Goal: Entertainment & Leisure: Consume media (video, audio)

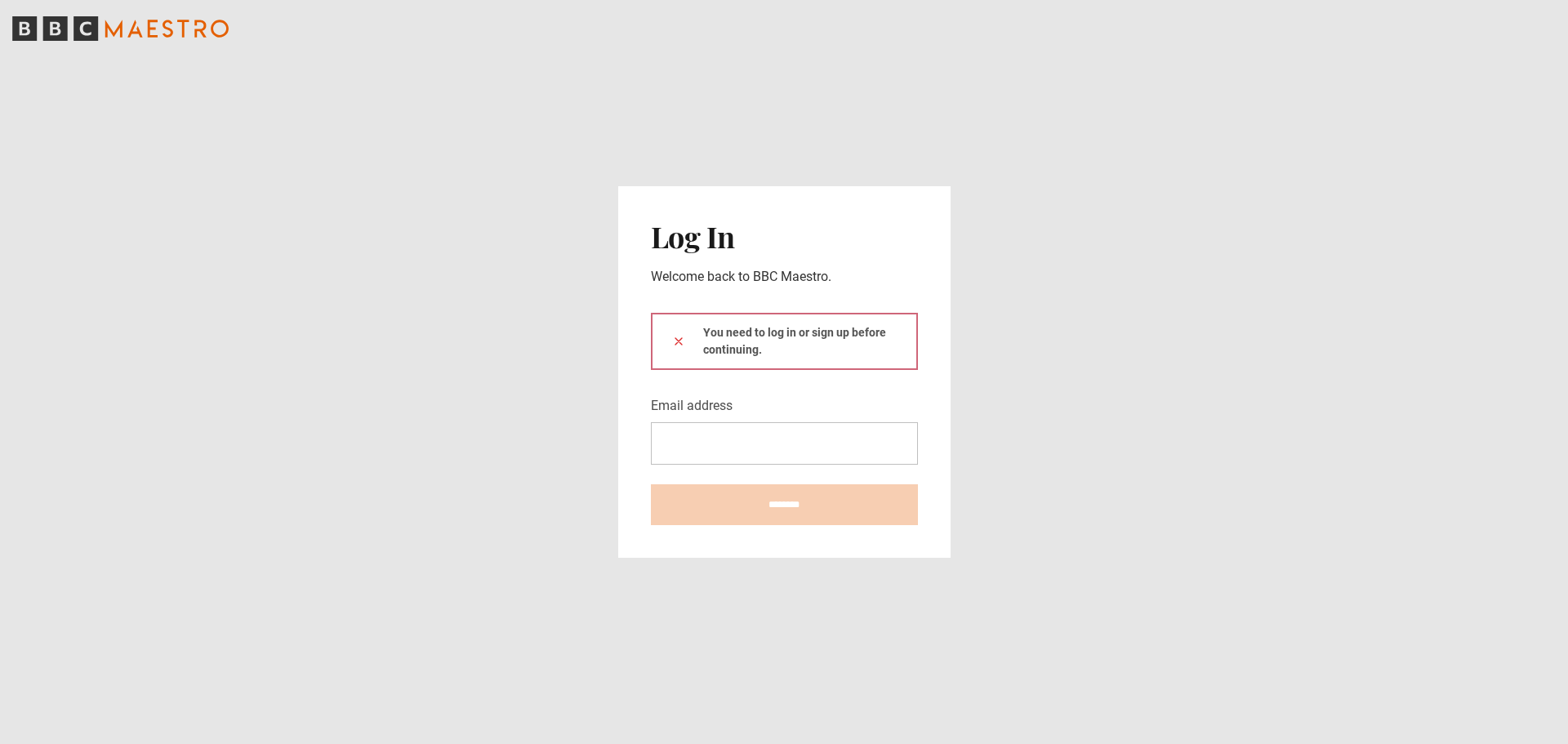
type input "**********"
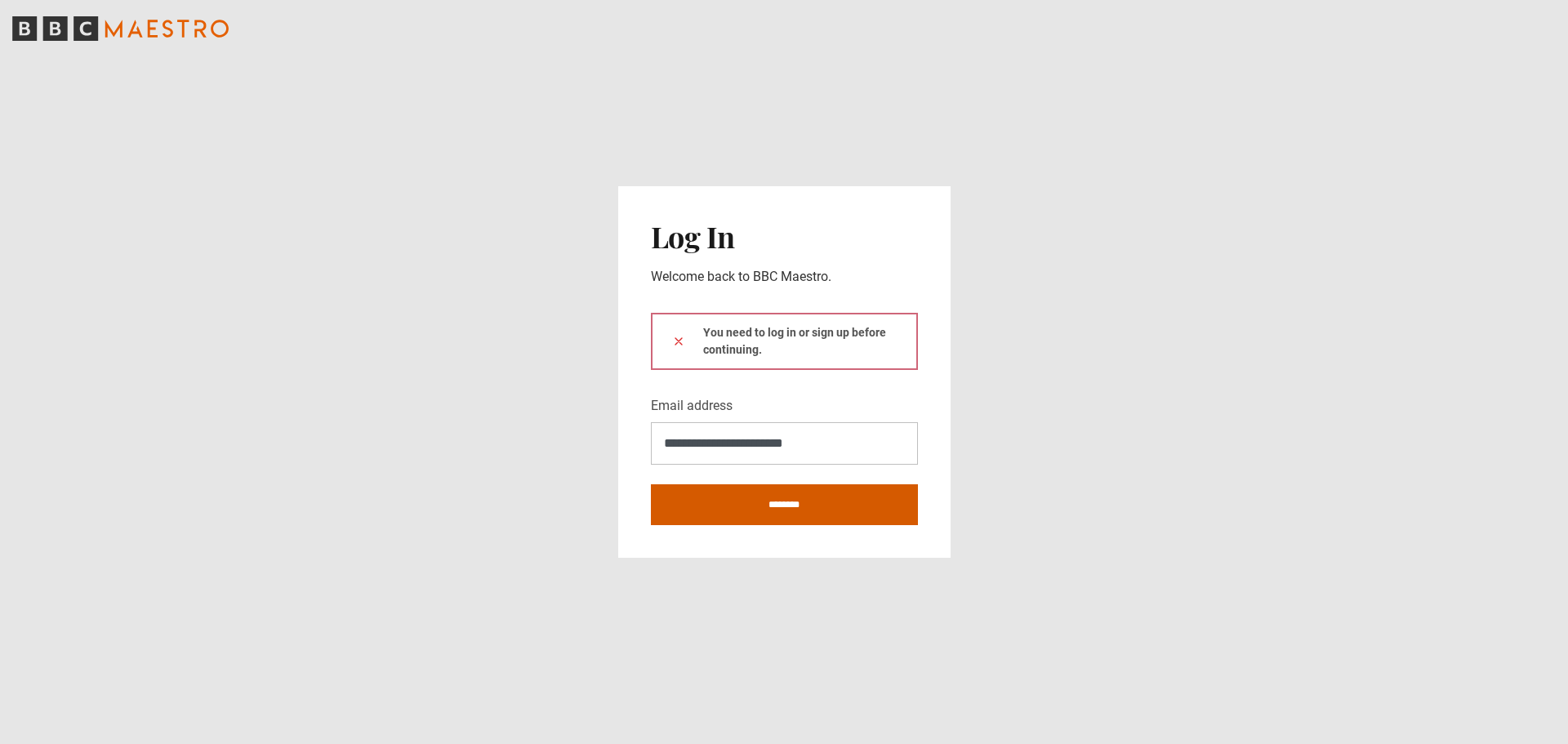
click at [772, 491] on input "********" at bounding box center [785, 505] width 267 height 41
type input "**********"
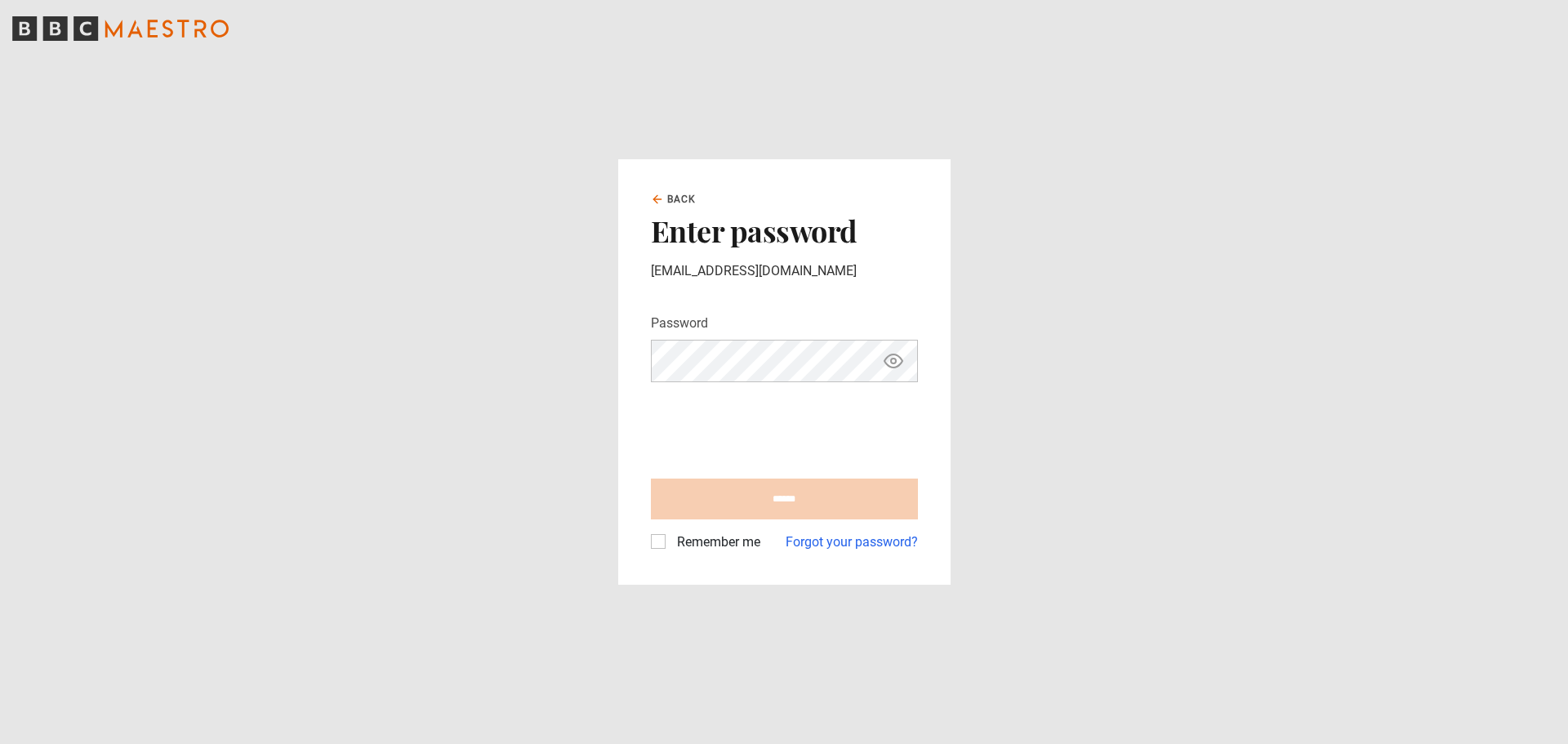
click at [670, 545] on label "Remember me" at bounding box center [715, 543] width 90 height 20
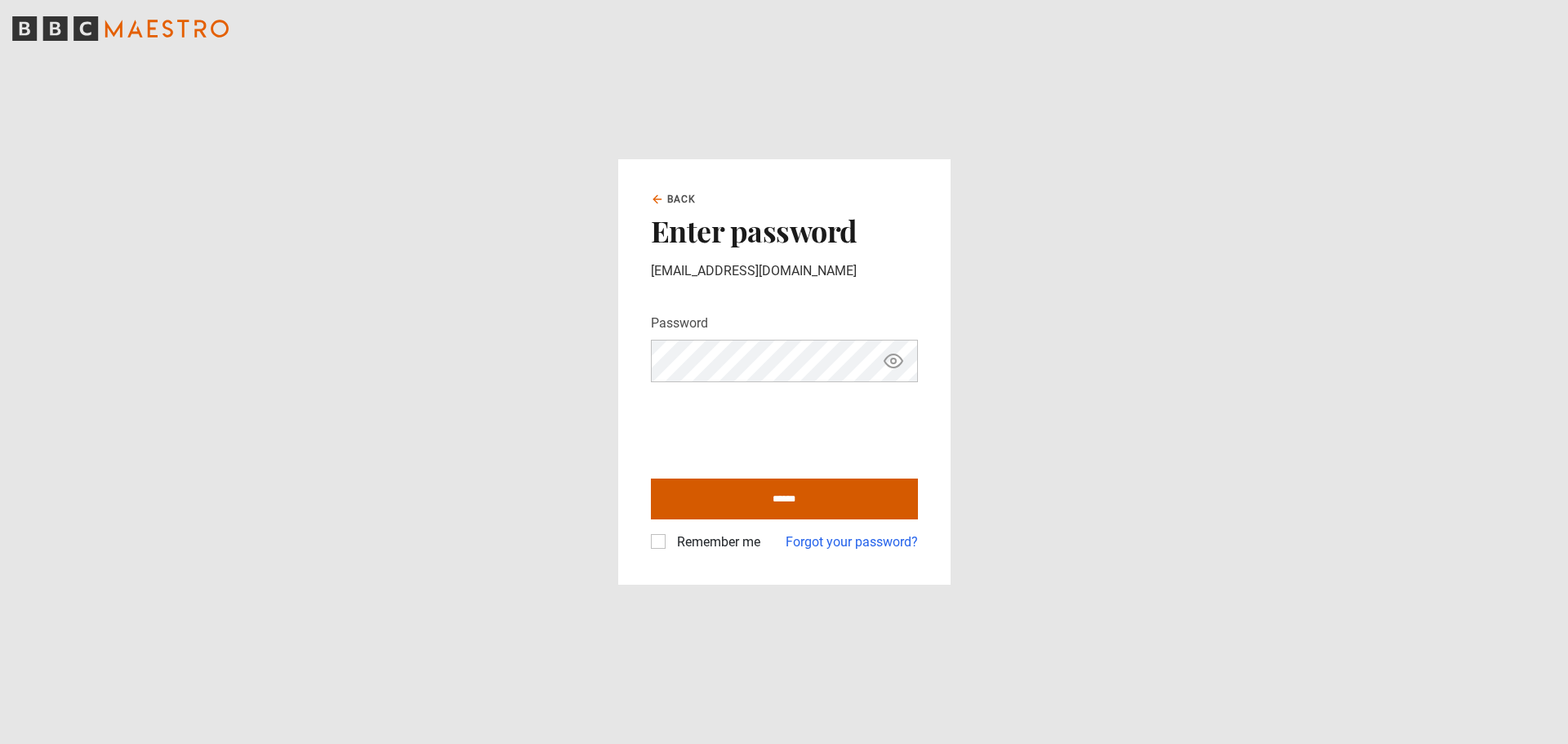
click at [735, 500] on input "******" at bounding box center [785, 499] width 267 height 41
type input "**********"
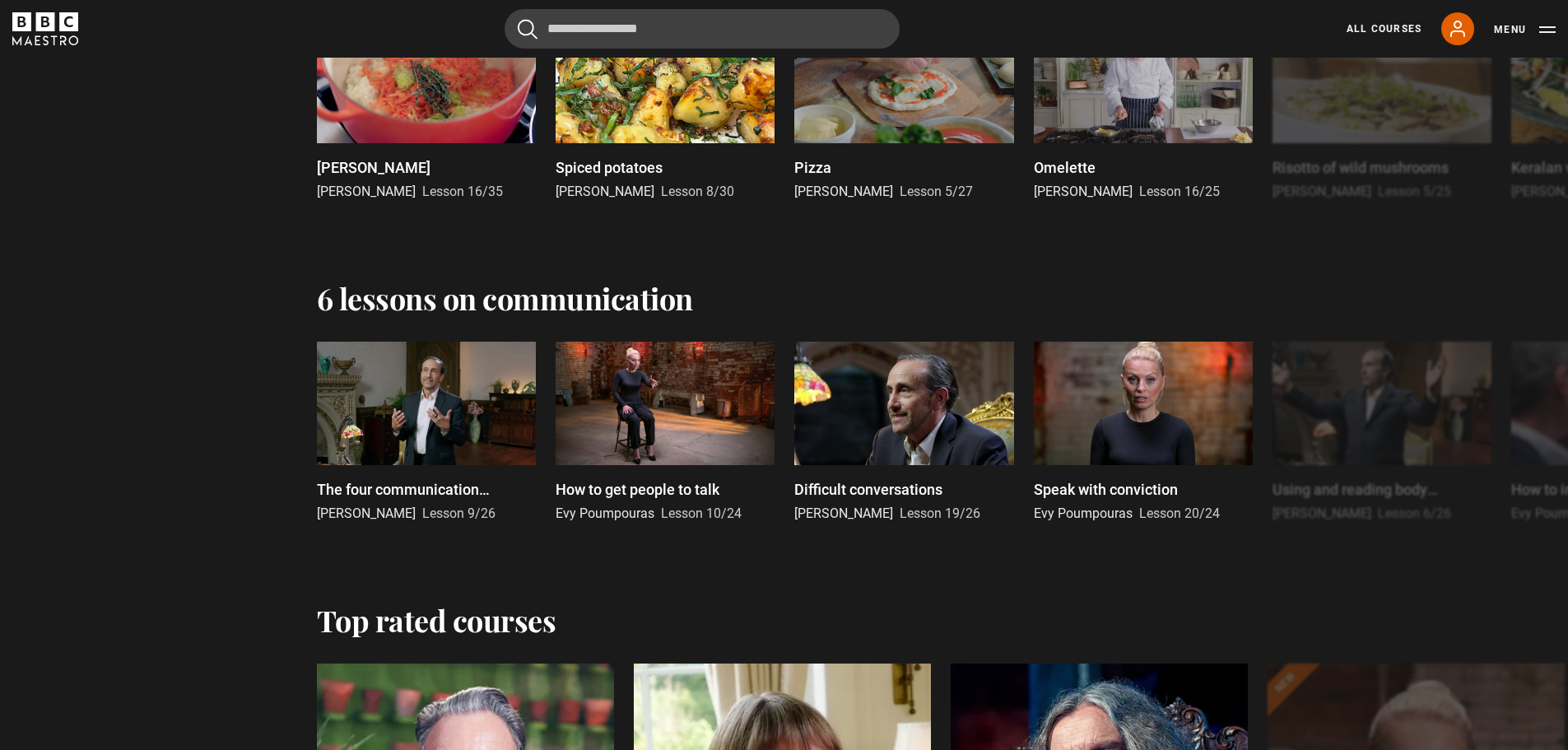
scroll to position [2388, 0]
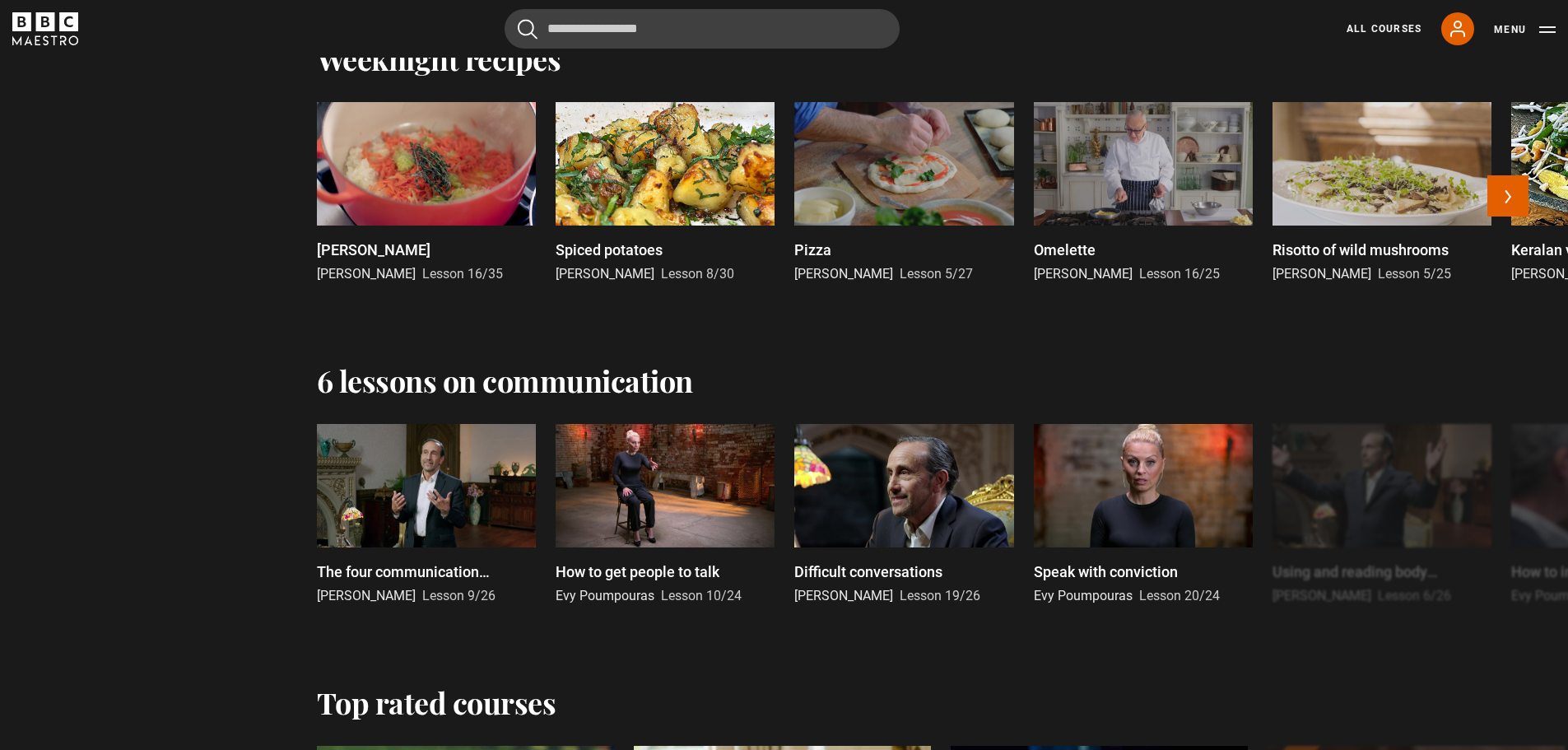
click at [1166, 223] on div at bounding box center [1143, 164] width 219 height 124
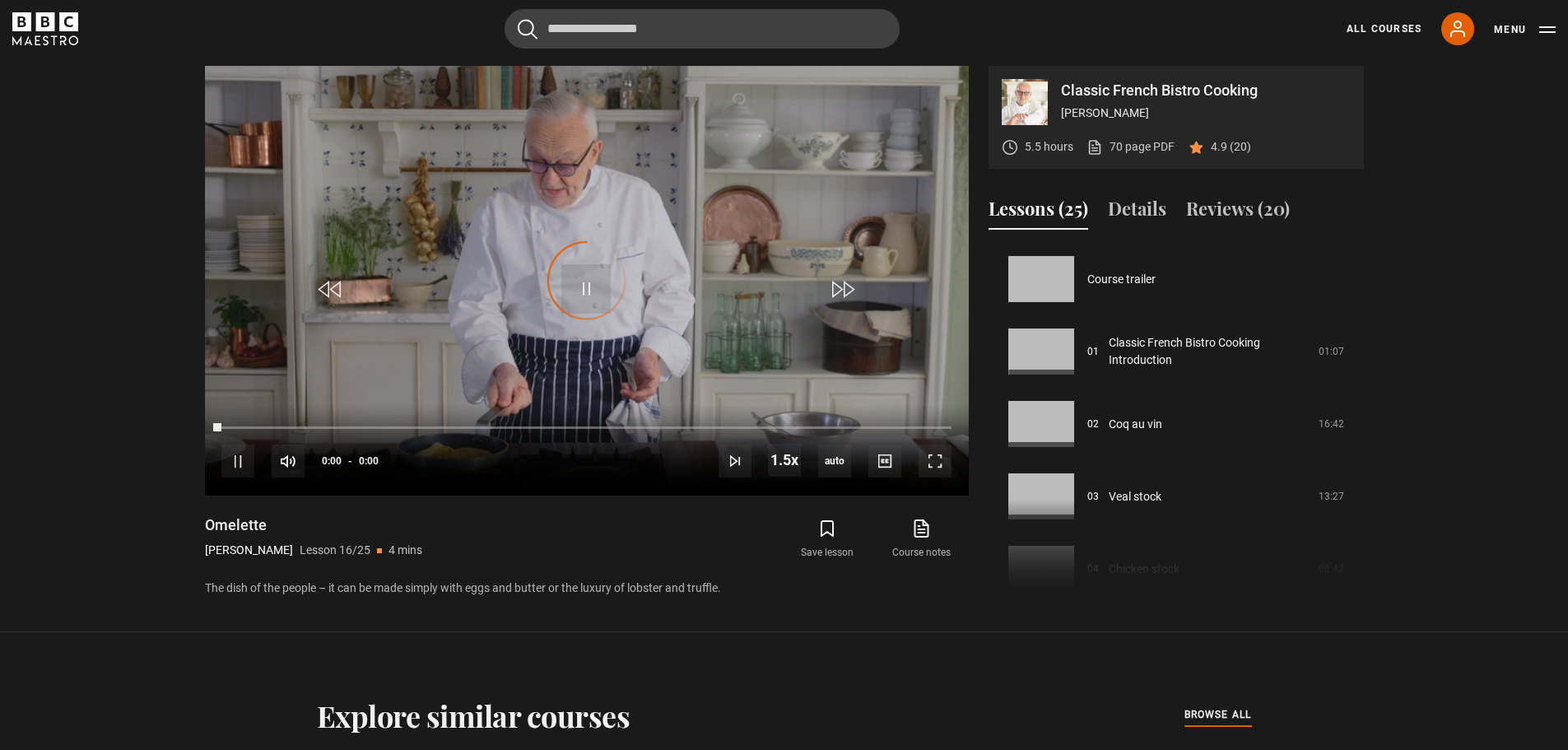
scroll to position [1087, 0]
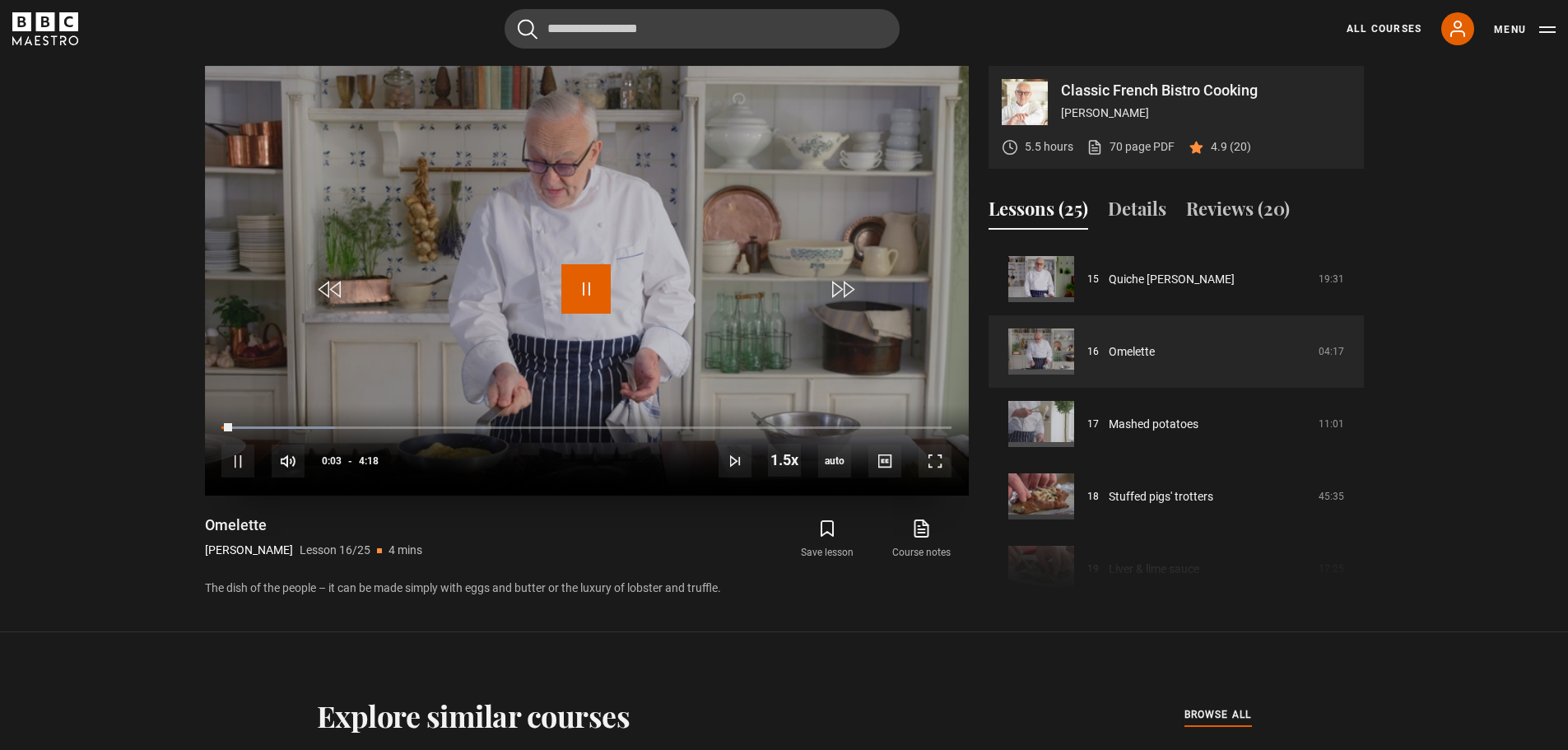
click at [608, 286] on span "Video Player" at bounding box center [586, 289] width 50 height 50
click at [243, 460] on span "Video Player" at bounding box center [238, 461] width 33 height 33
click at [943, 460] on span "Video Player" at bounding box center [935, 461] width 33 height 33
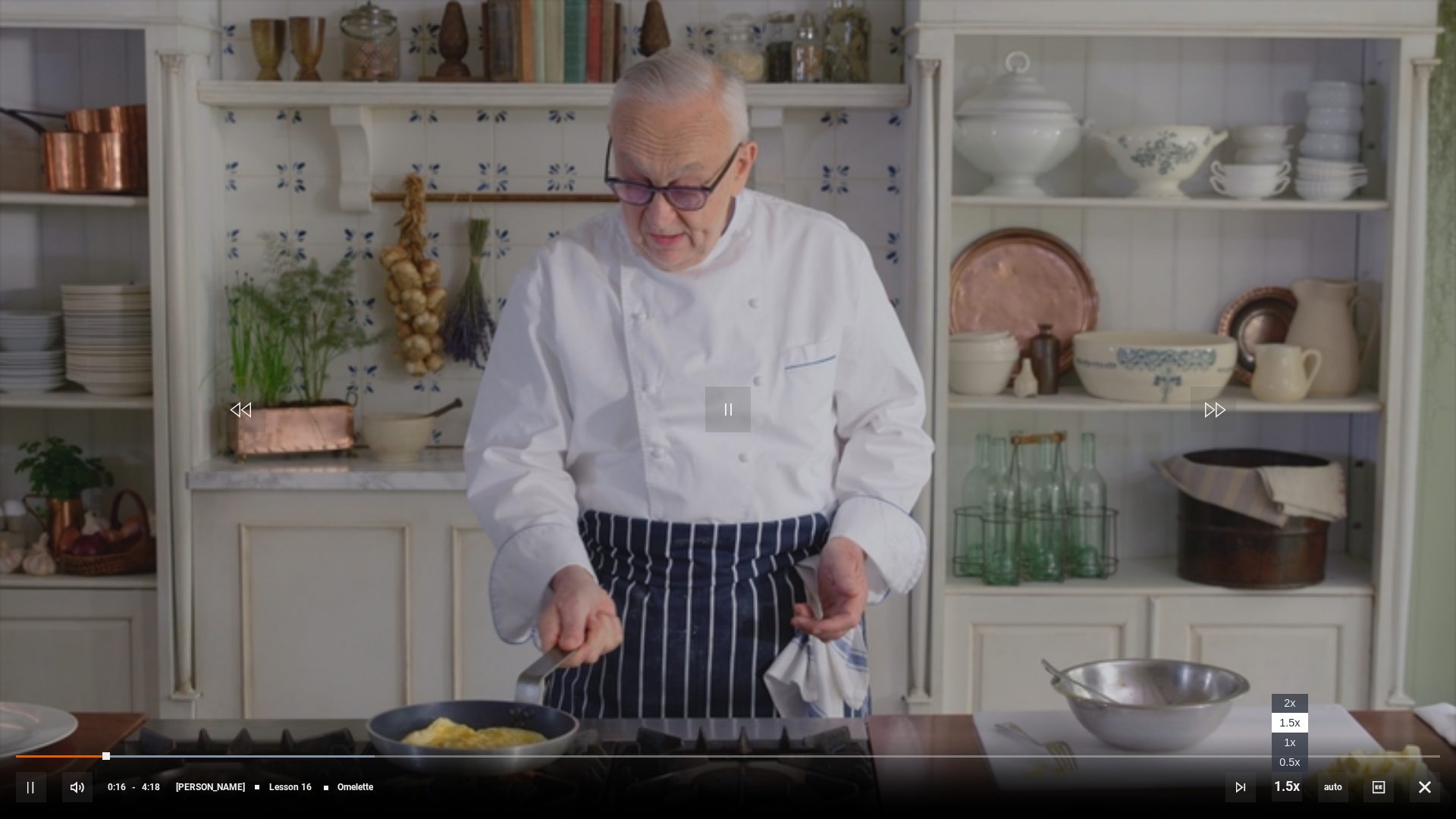
click at [1296, 690] on li "1x" at bounding box center [1290, 742] width 37 height 20
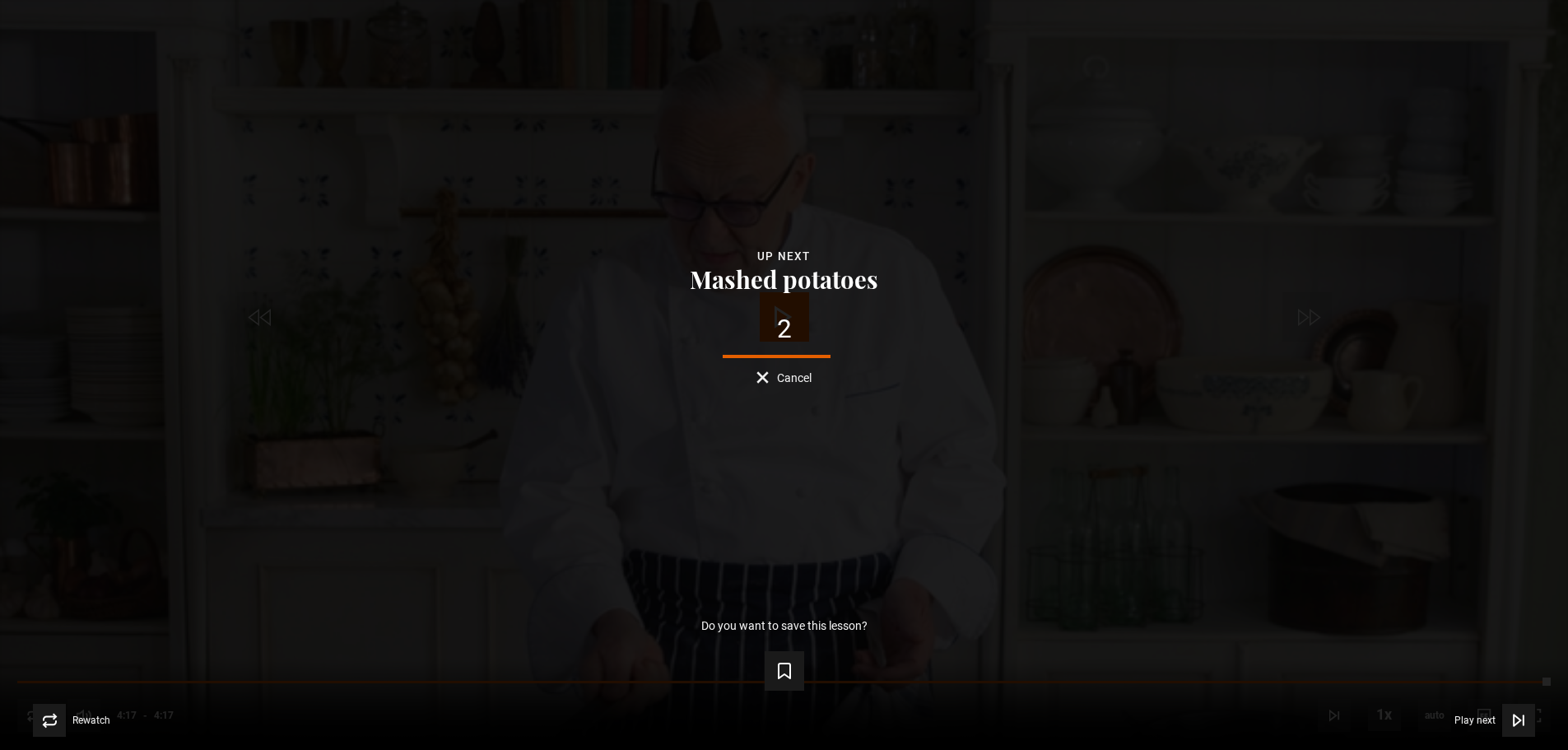
scroll to position [675, 0]
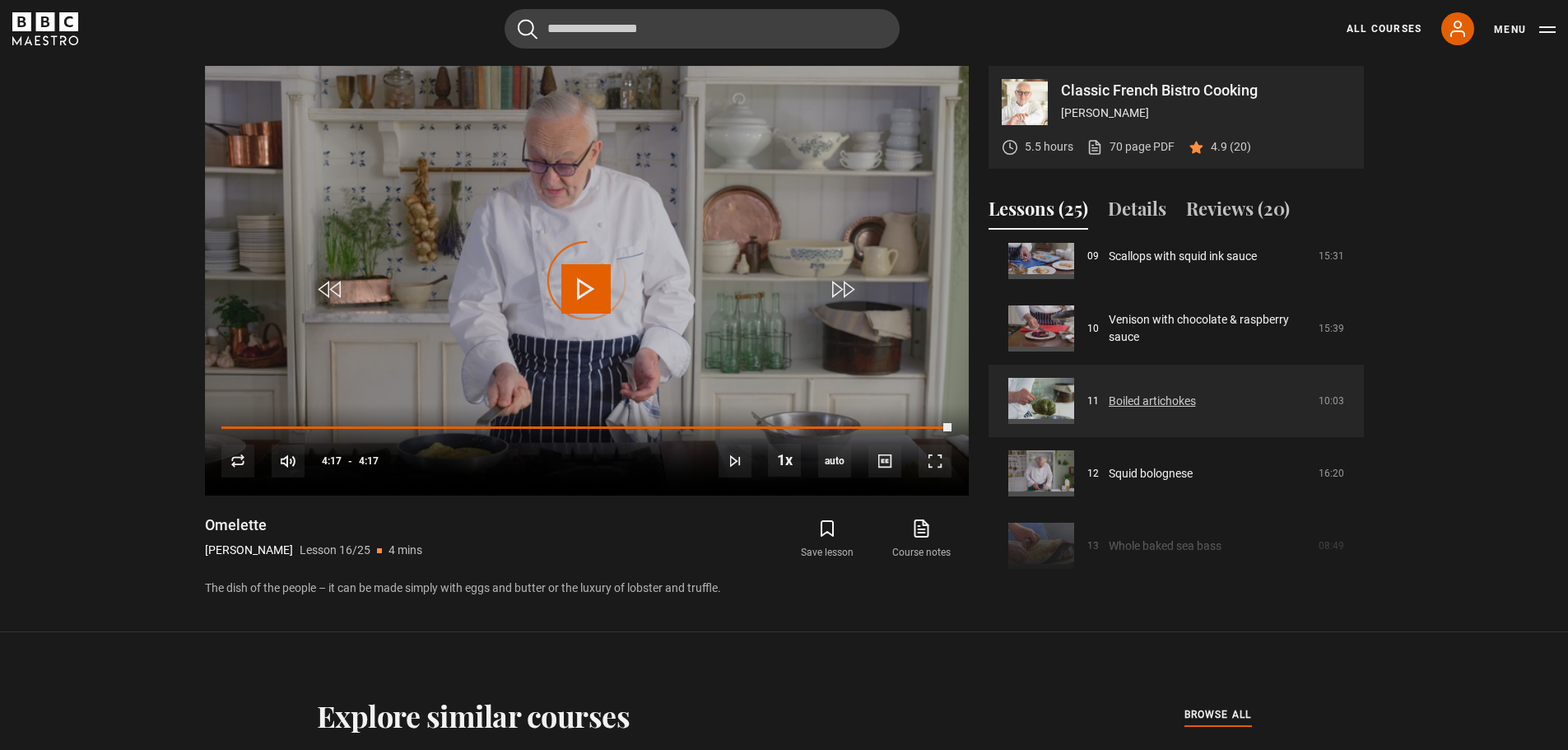
click at [1148, 394] on link "Boiled artichokes" at bounding box center [1152, 401] width 87 height 17
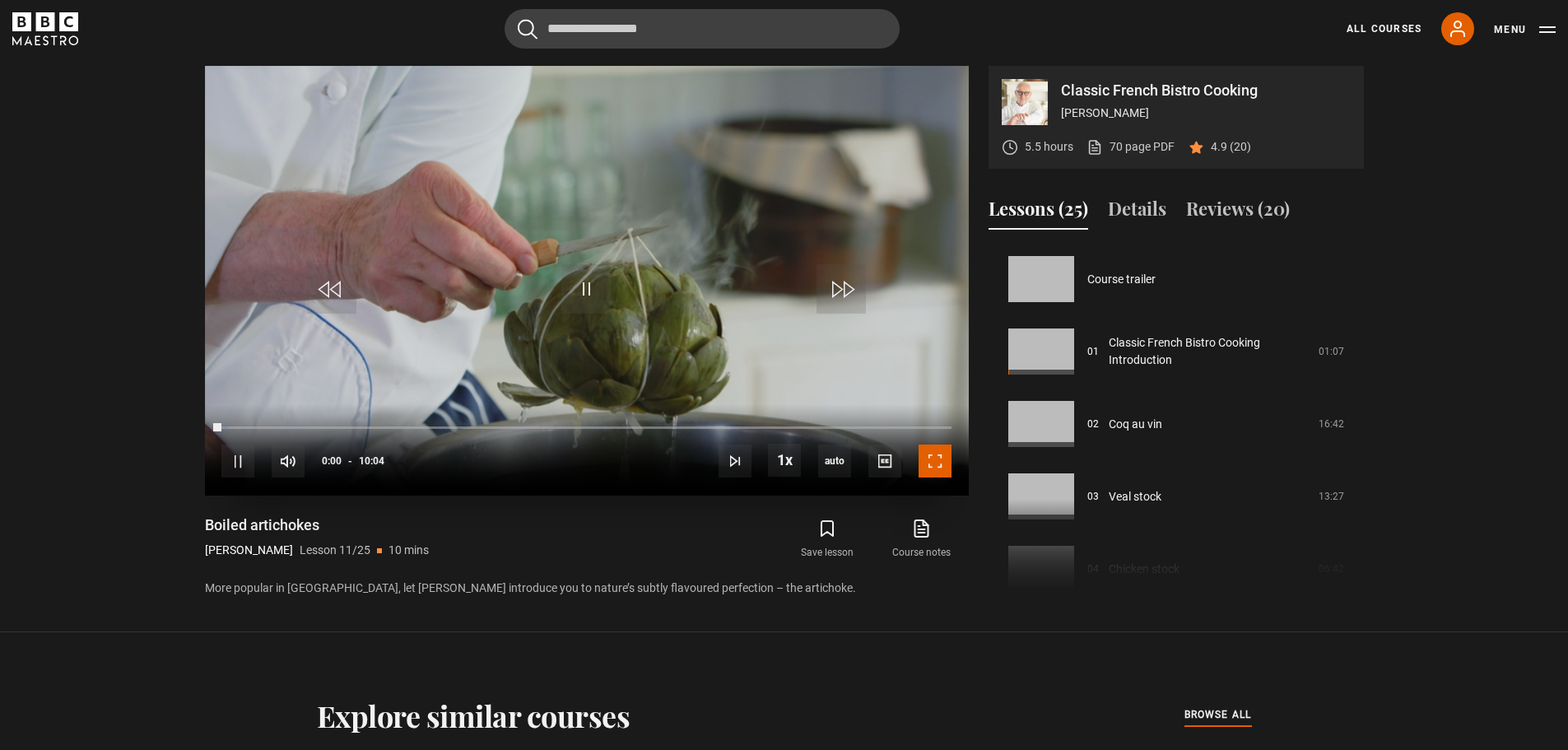
scroll to position [725, 0]
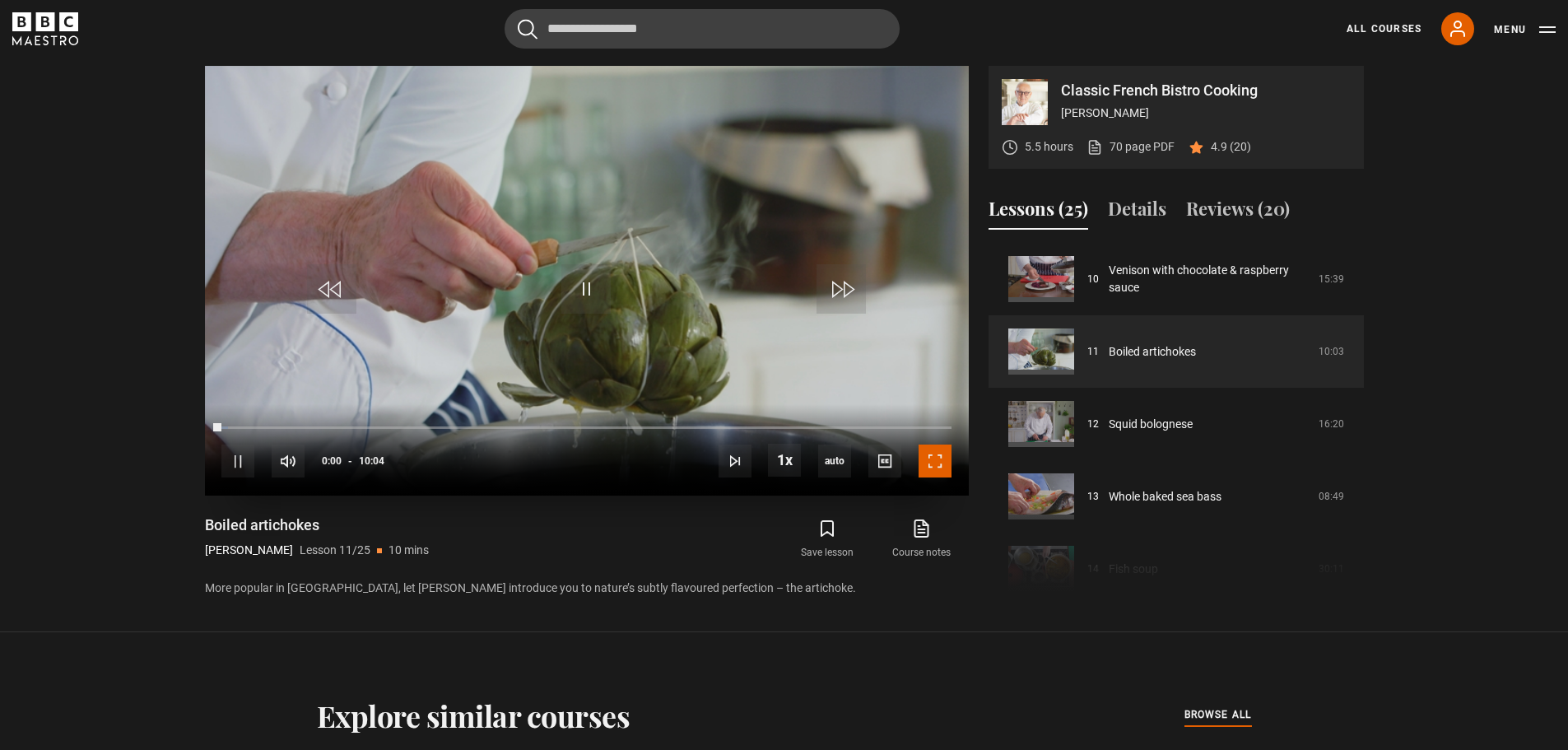
drag, startPoint x: 0, startPoint y: 0, endPoint x: 944, endPoint y: 468, distance: 1053.6
click at [944, 468] on span "Video Player" at bounding box center [935, 461] width 33 height 33
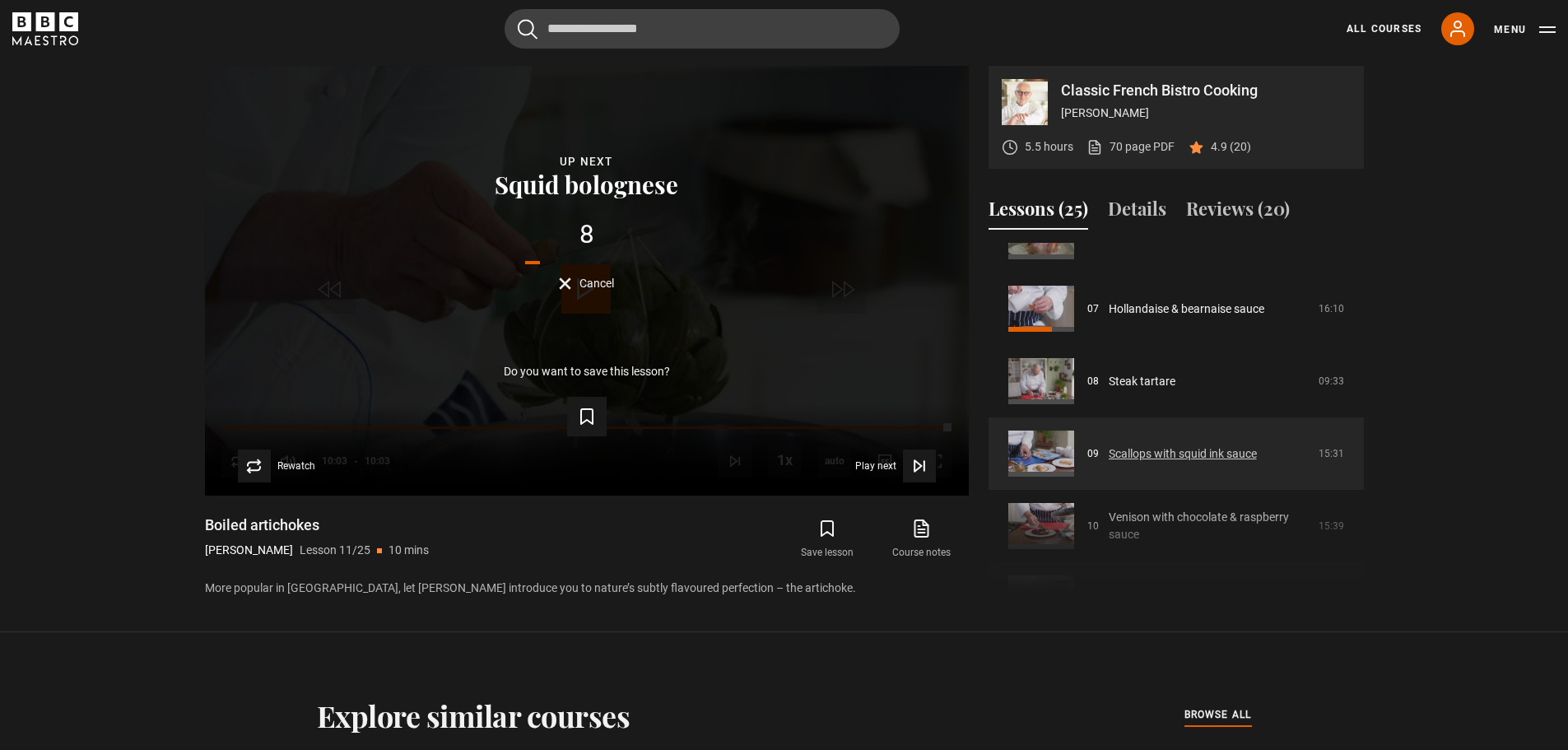
scroll to position [395, 0]
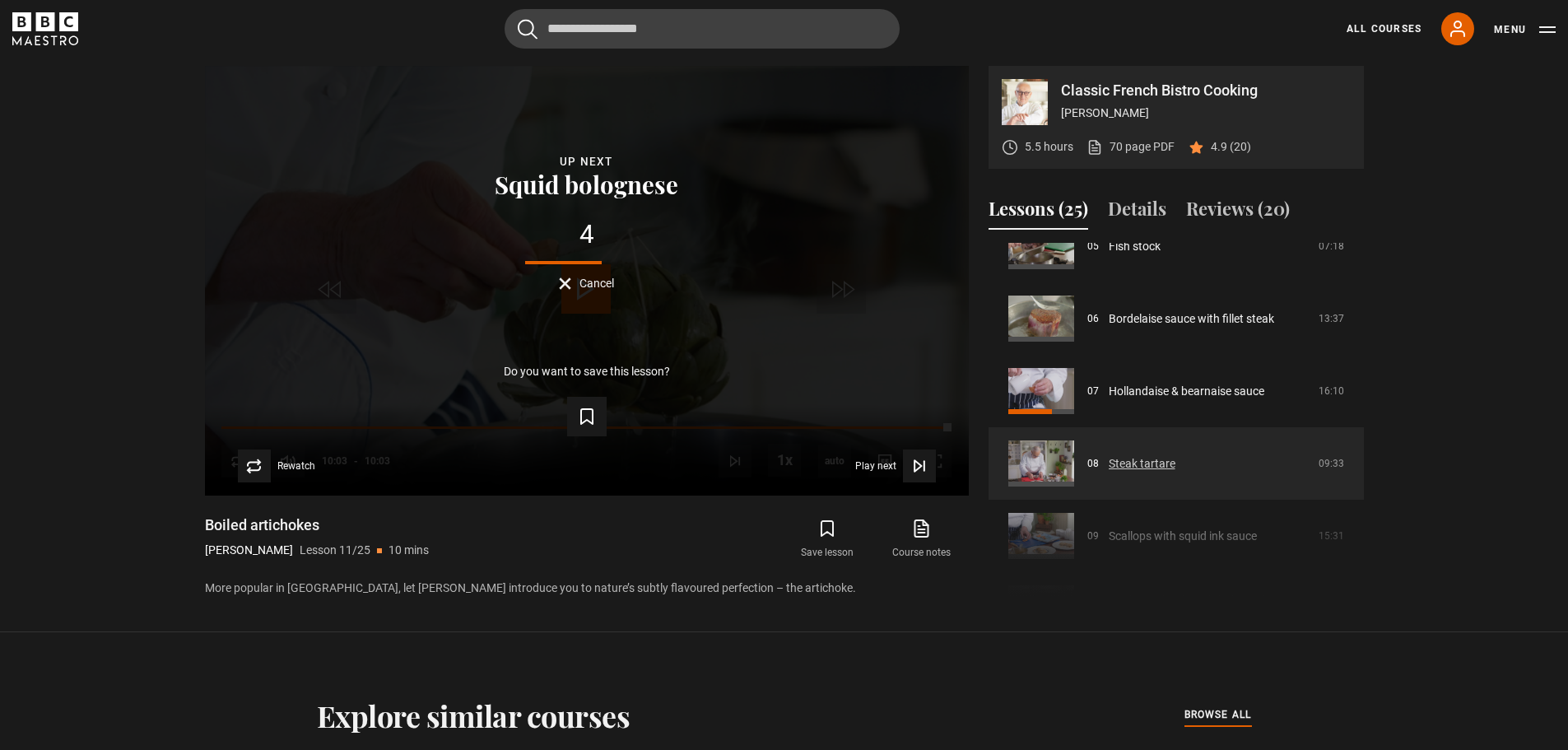
click at [1145, 461] on link "Steak tartare" at bounding box center [1142, 463] width 67 height 17
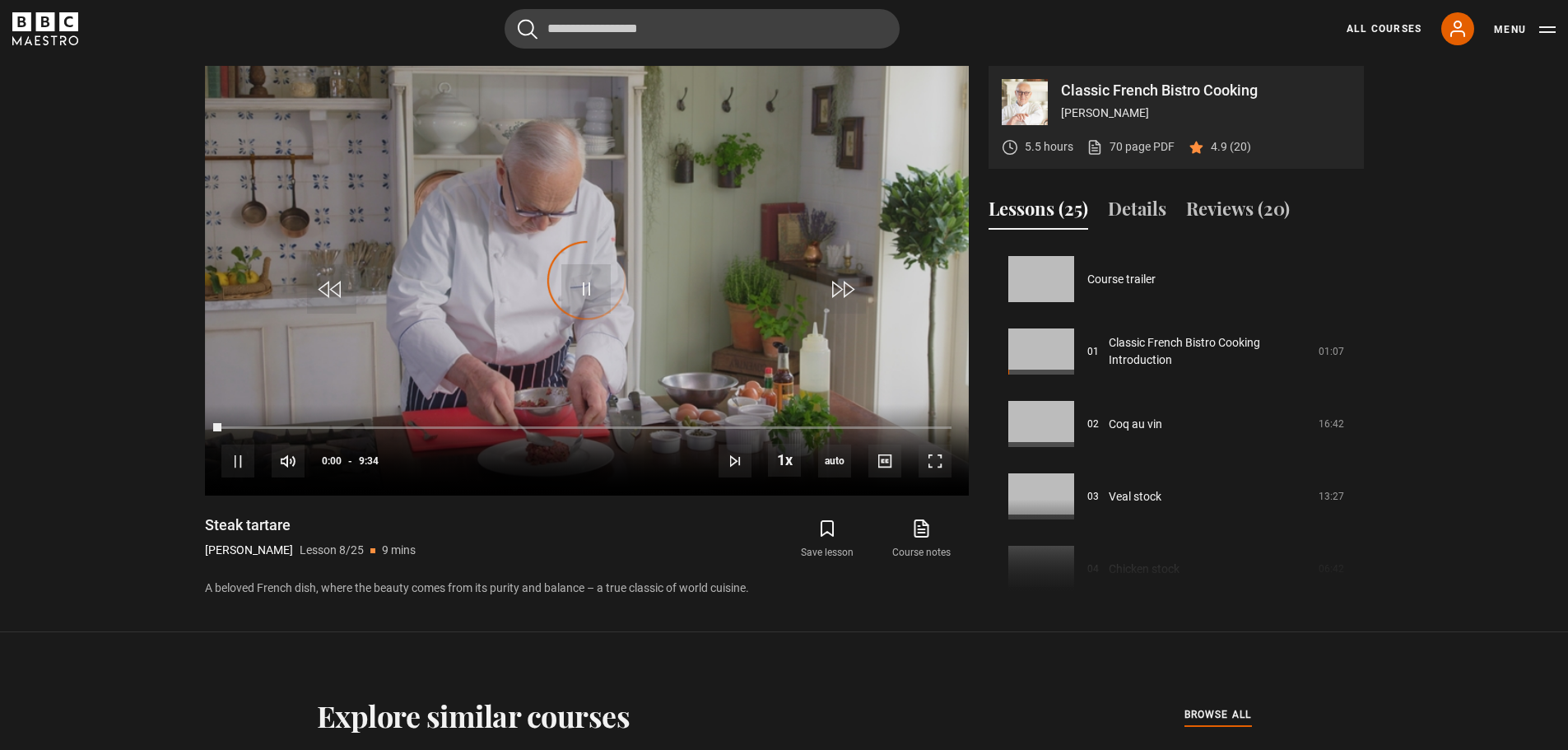
scroll to position [508, 0]
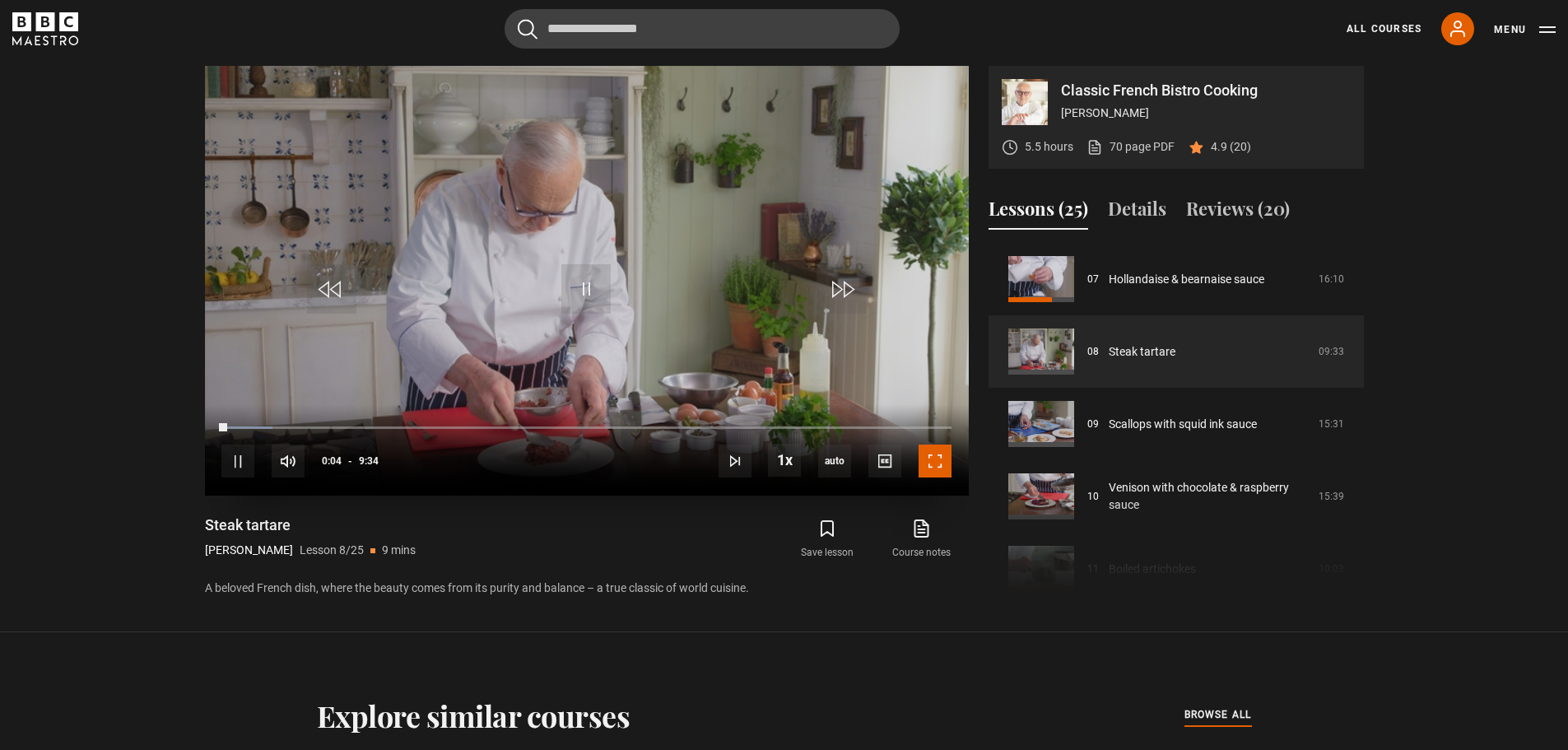
click at [942, 466] on span "Video Player" at bounding box center [935, 461] width 33 height 33
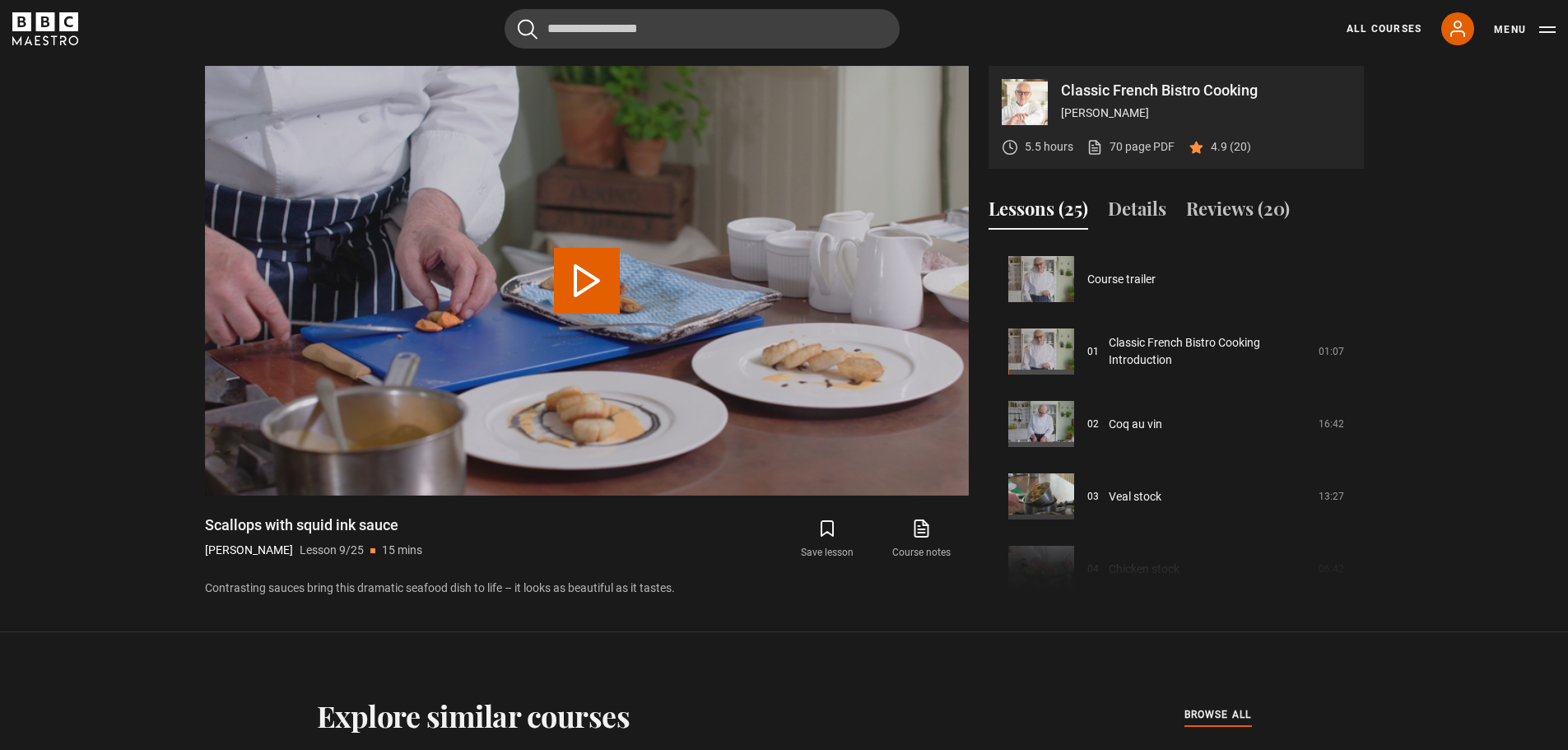
scroll to position [580, 0]
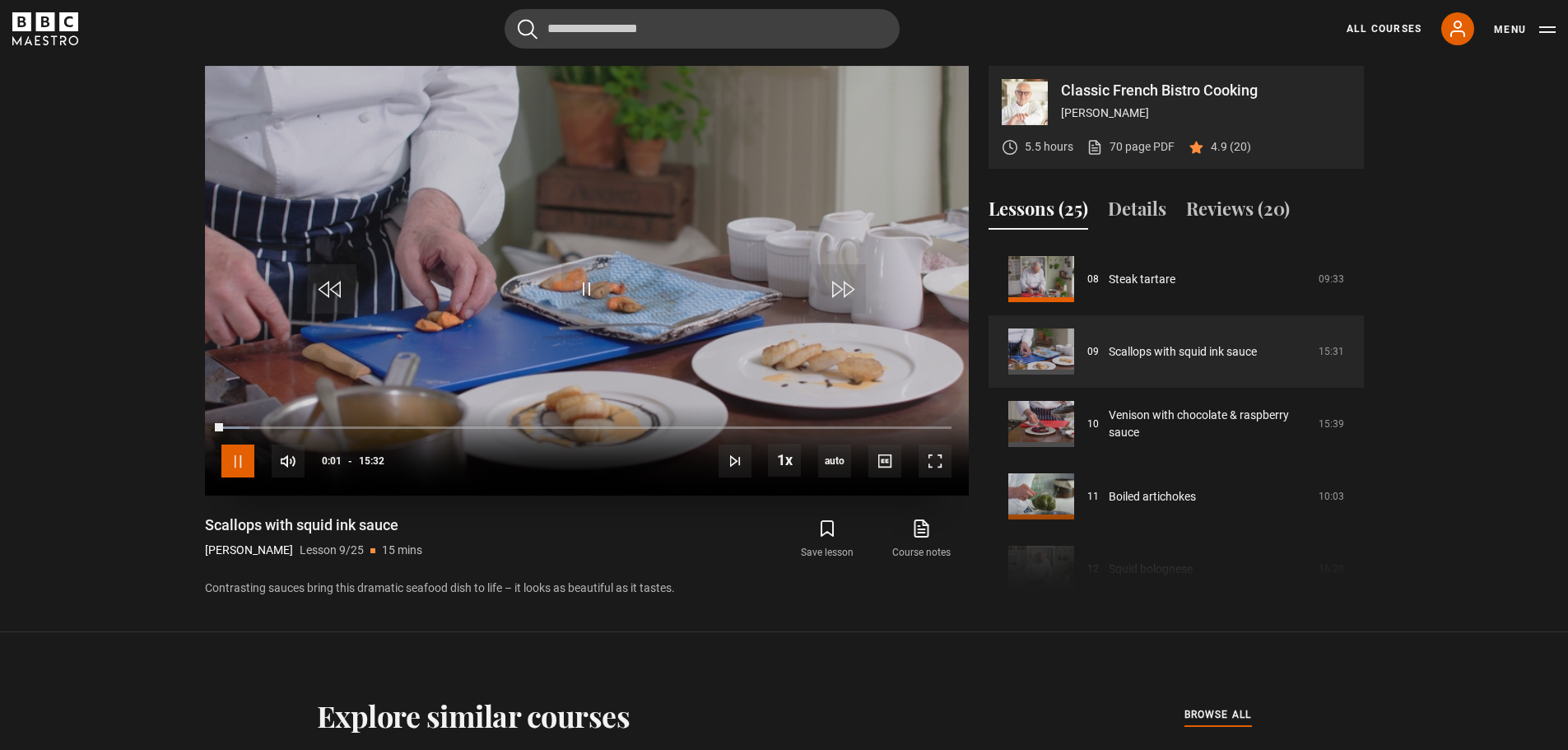
click at [241, 459] on span "Video Player" at bounding box center [238, 461] width 33 height 33
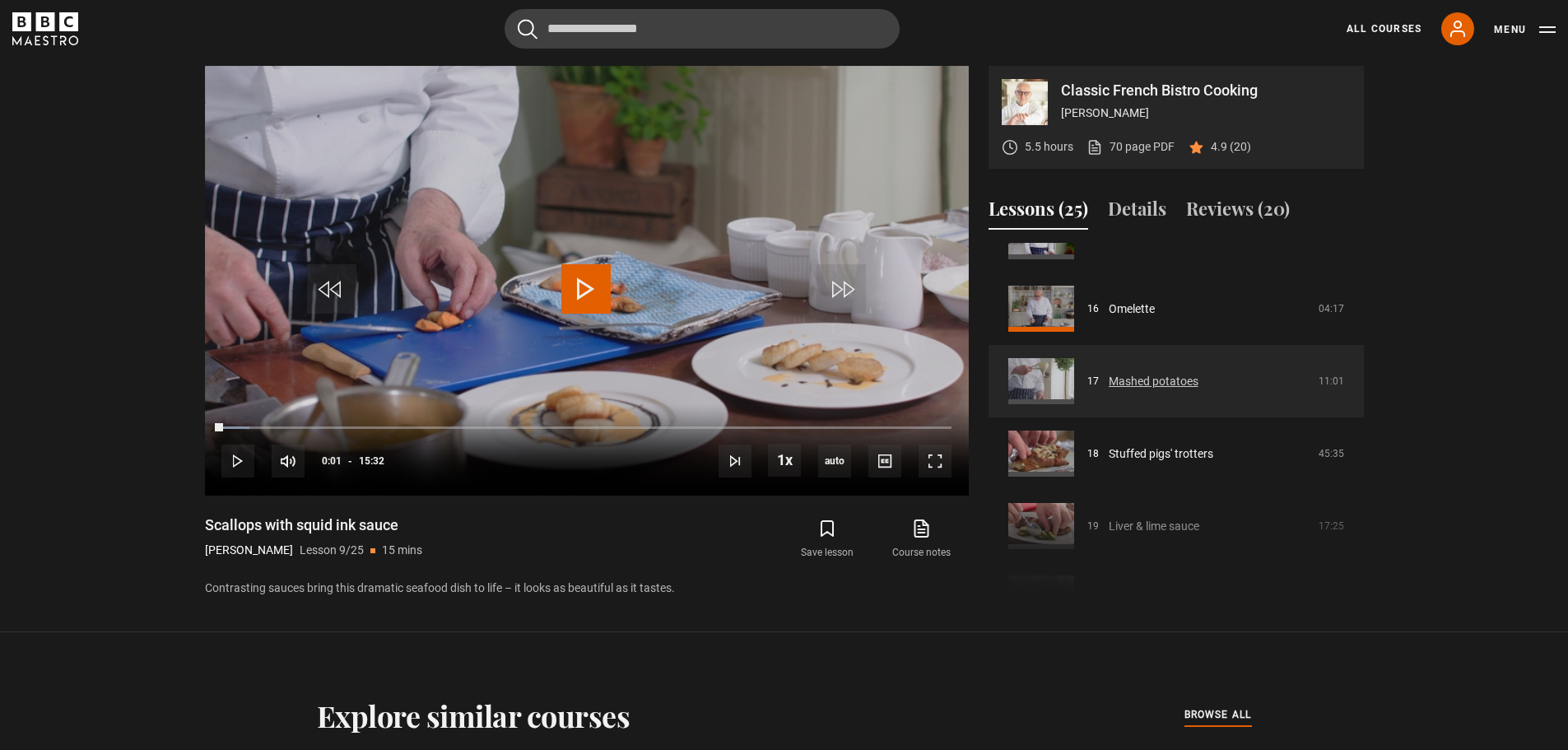
scroll to position [1239, 0]
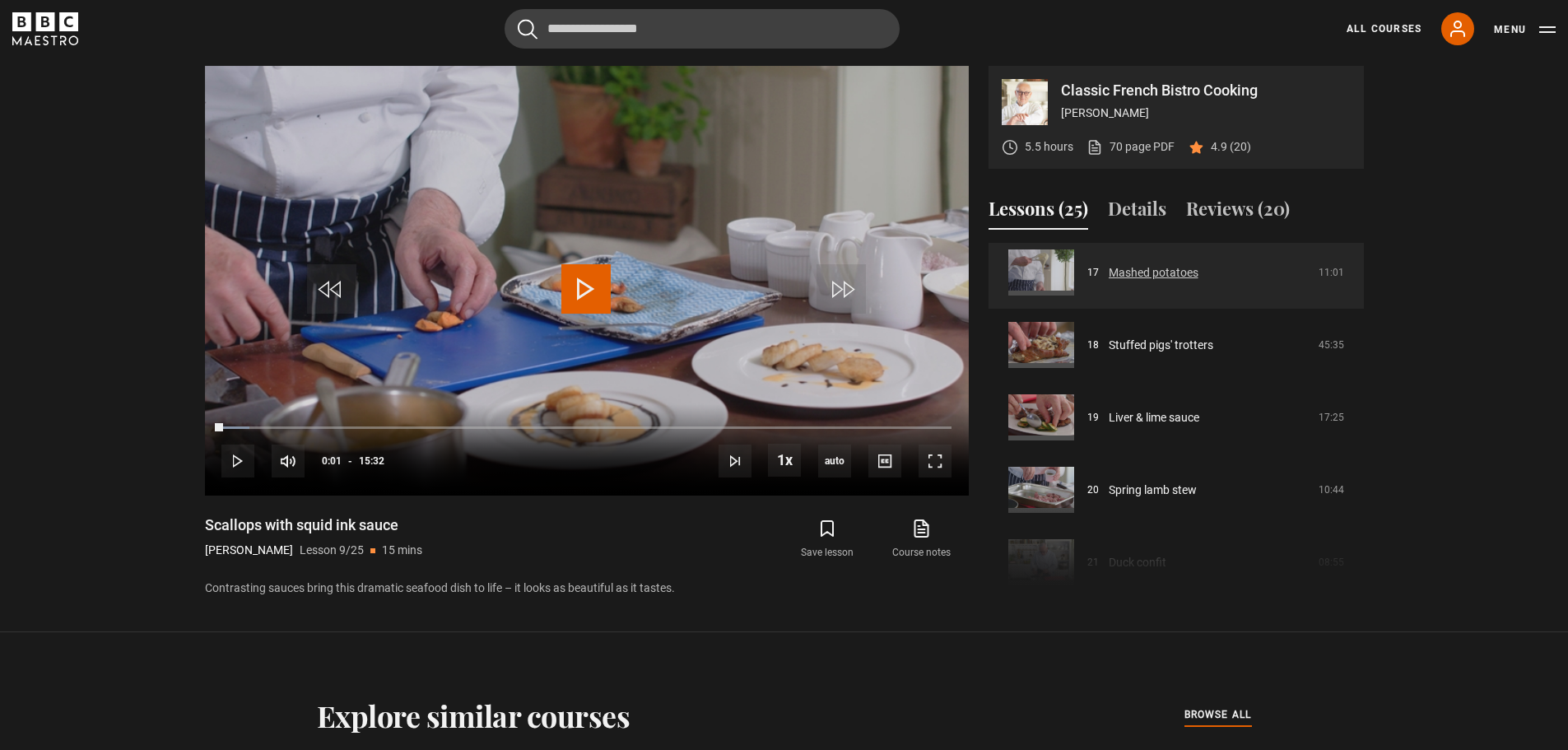
click at [1109, 272] on link "Mashed potatoes" at bounding box center [1153, 272] width 90 height 17
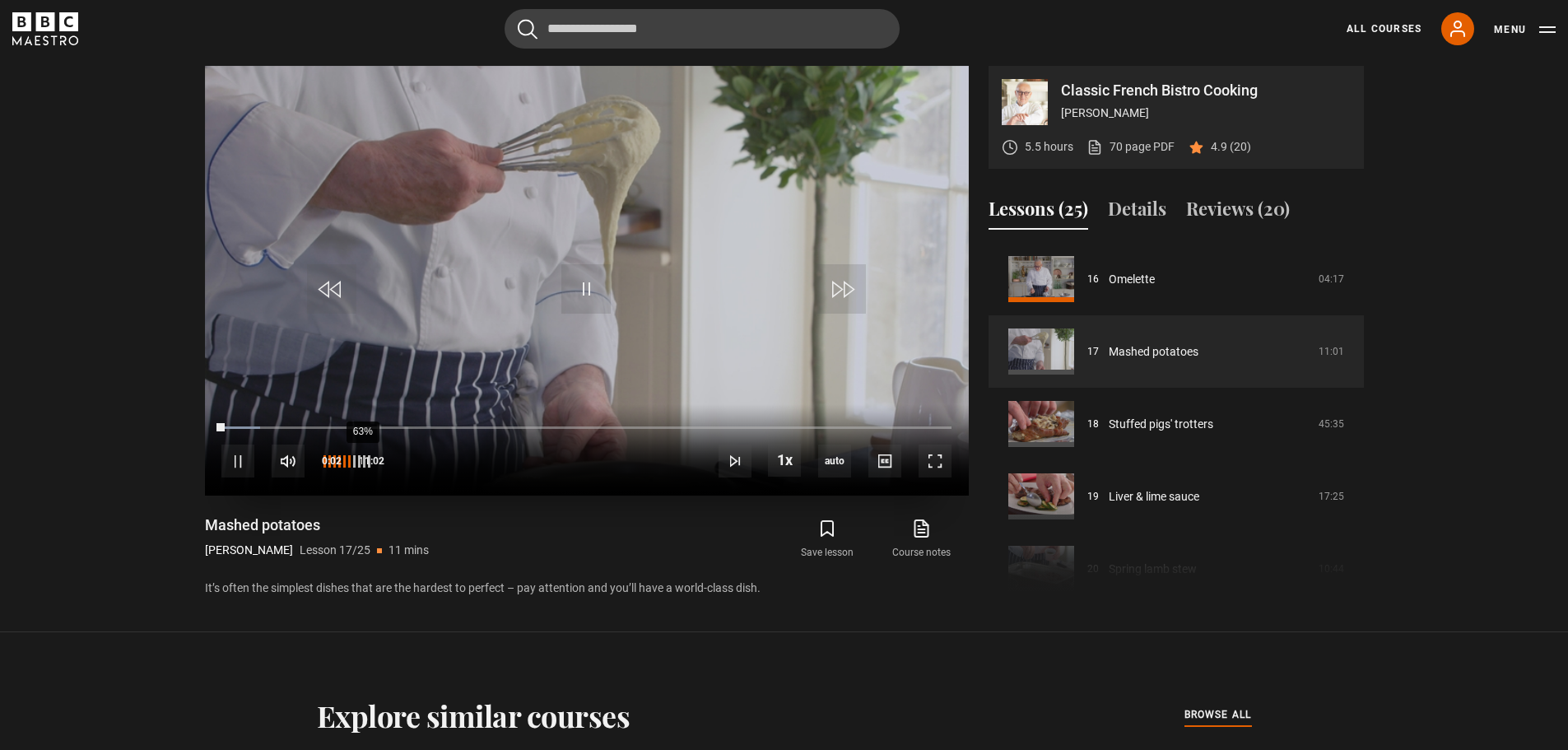
click at [363, 464] on div "63%" at bounding box center [363, 461] width 1 height 13
click at [343, 464] on div "43%" at bounding box center [345, 461] width 50 height 13
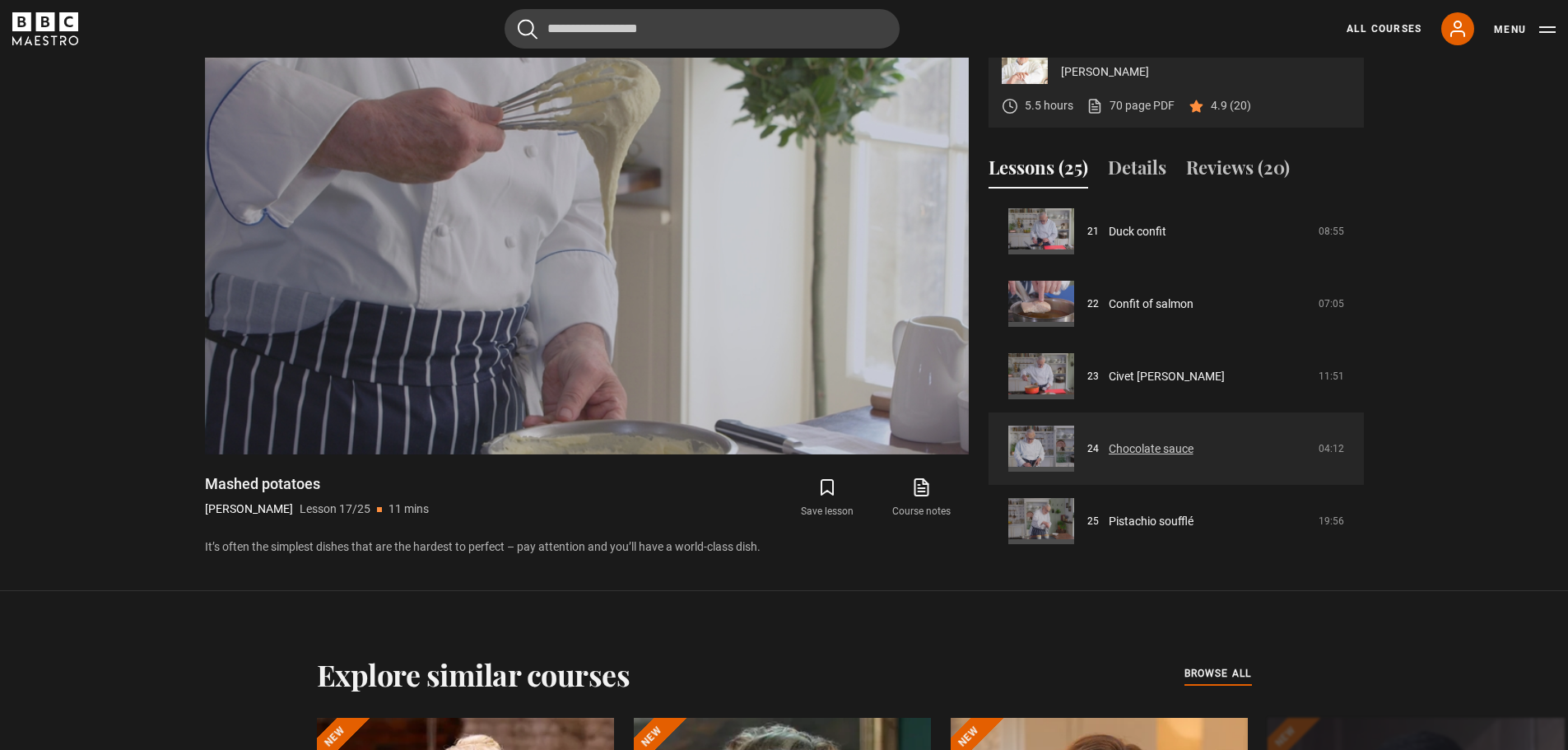
scroll to position [840, 0]
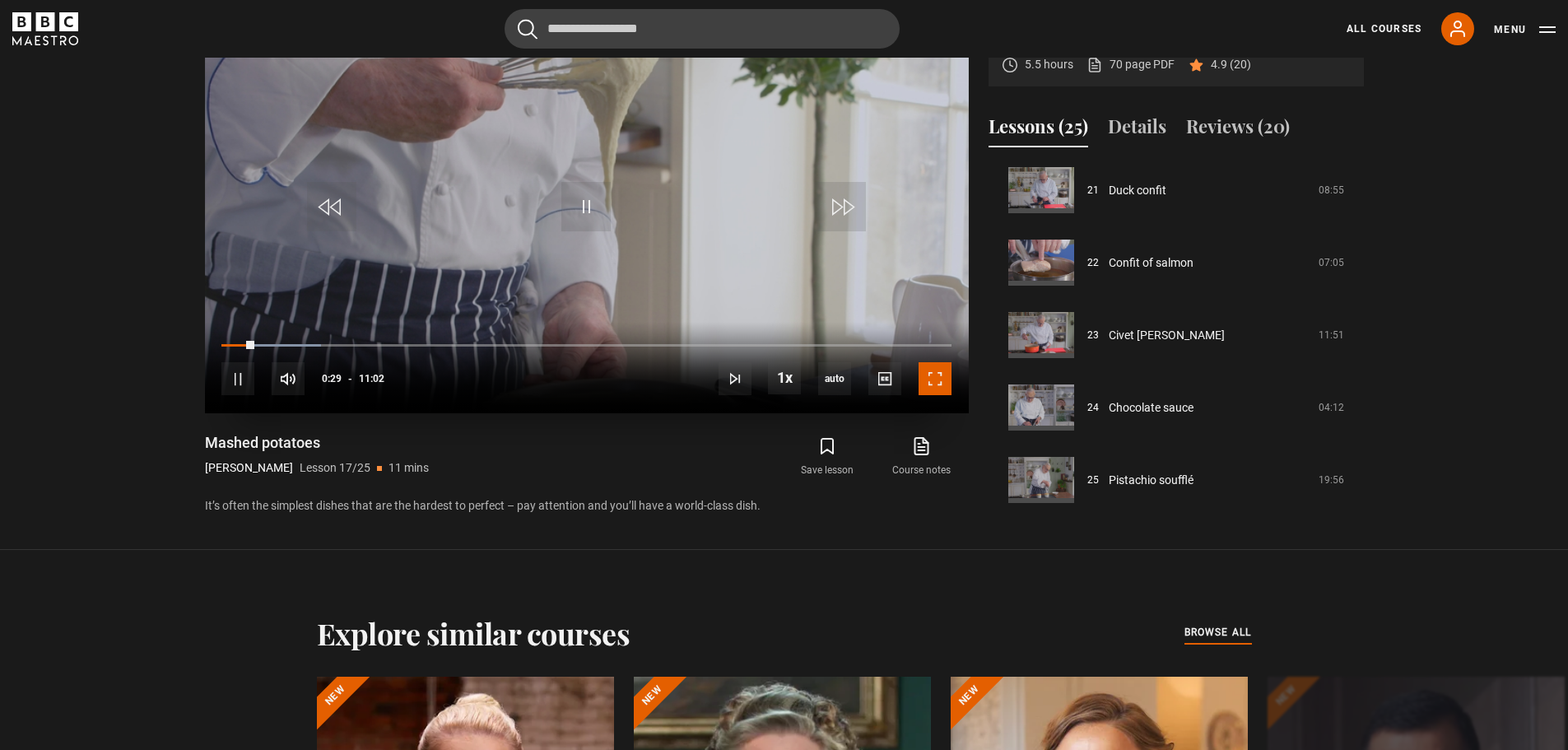
click at [940, 382] on span "Video Player" at bounding box center [935, 379] width 33 height 33
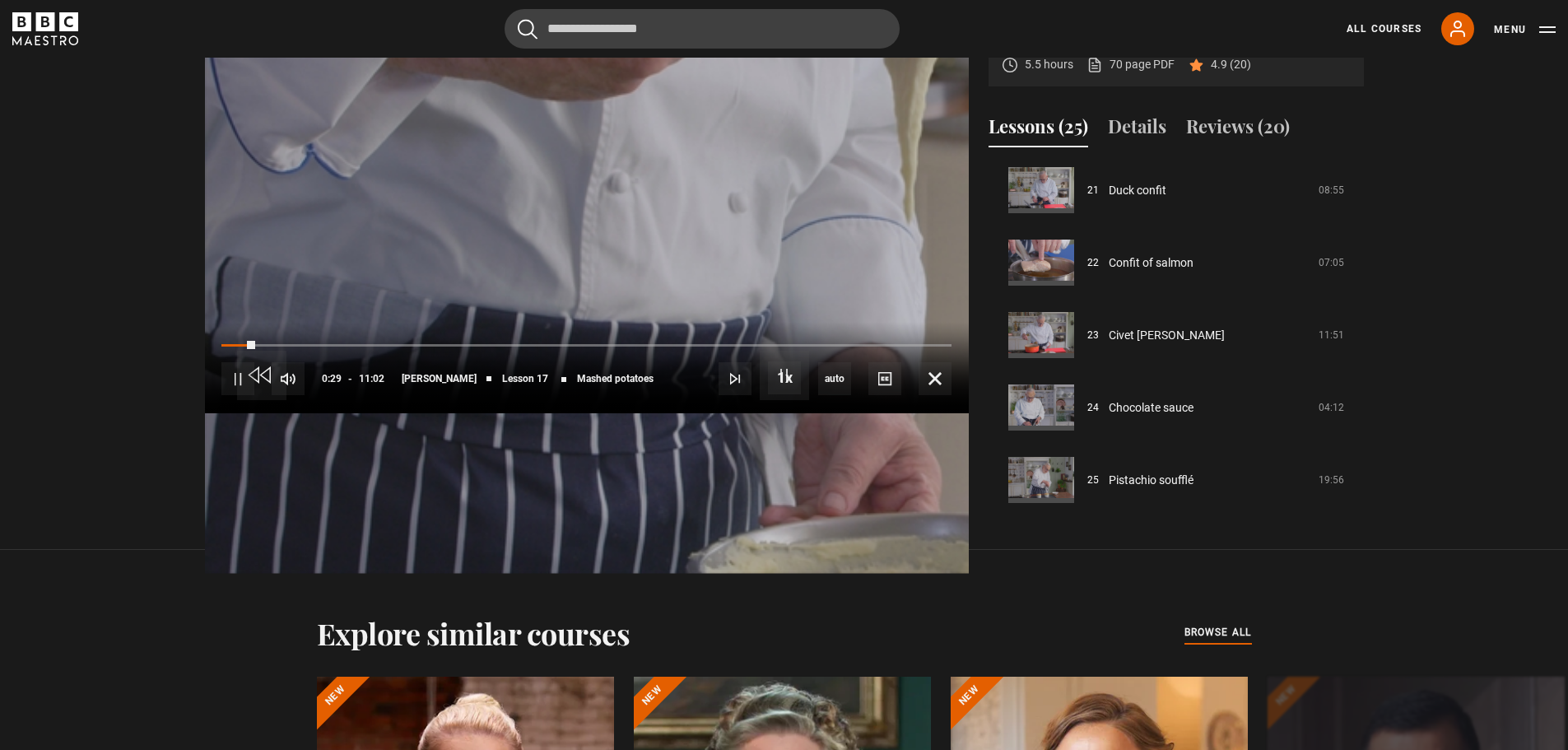
scroll to position [824, 0]
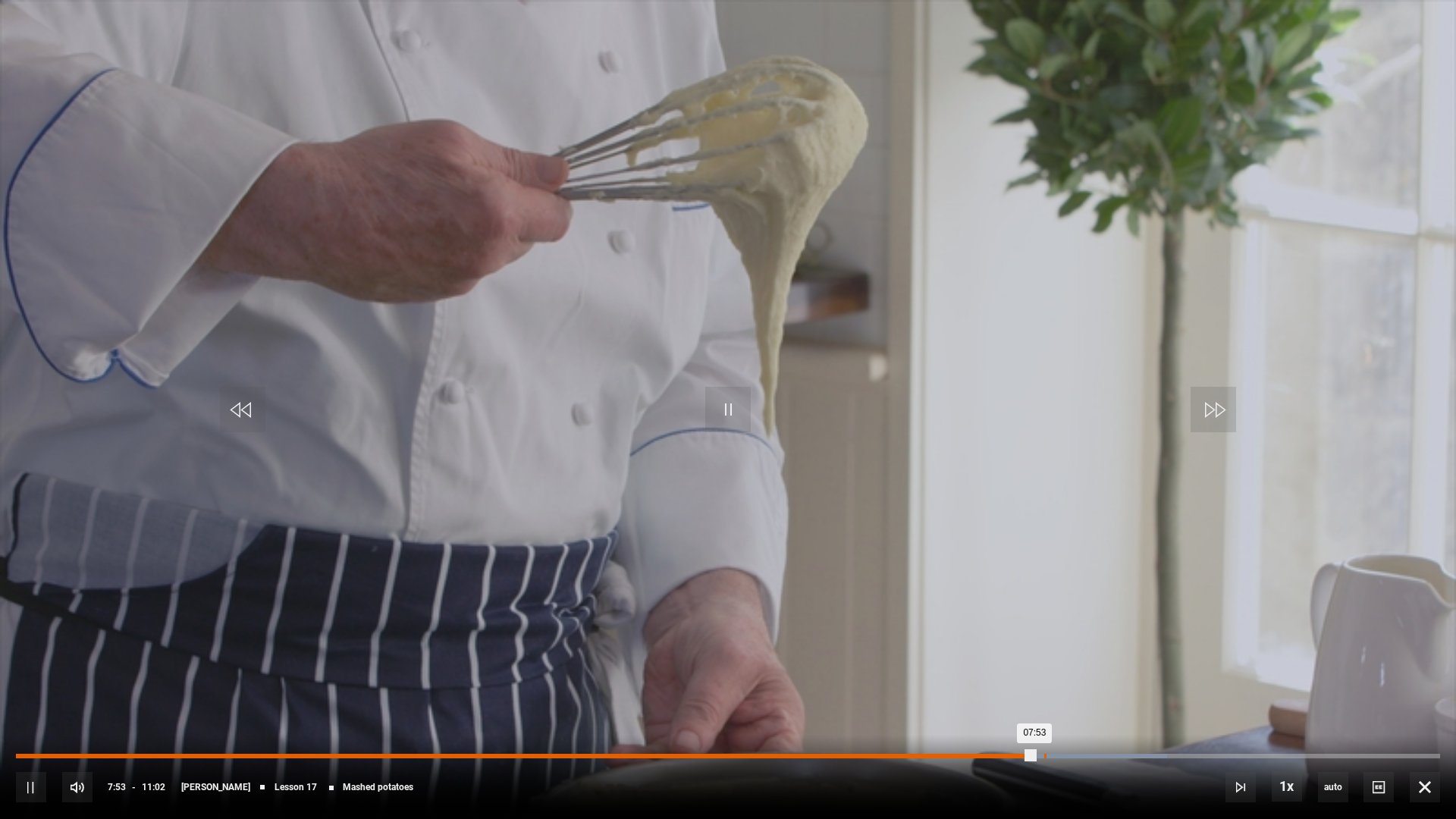
drag, startPoint x: 1045, startPoint y: 756, endPoint x: 1053, endPoint y: 756, distance: 8.0
click at [1046, 690] on div "07:57" at bounding box center [1045, 756] width 2 height 4
click at [1070, 690] on div "Loaded : 81.57% 08:10 08:10" at bounding box center [728, 756] width 1424 height 4
click at [1113, 690] on div "Loaded : 83.84% 08:30 08:12" at bounding box center [728, 756] width 1424 height 4
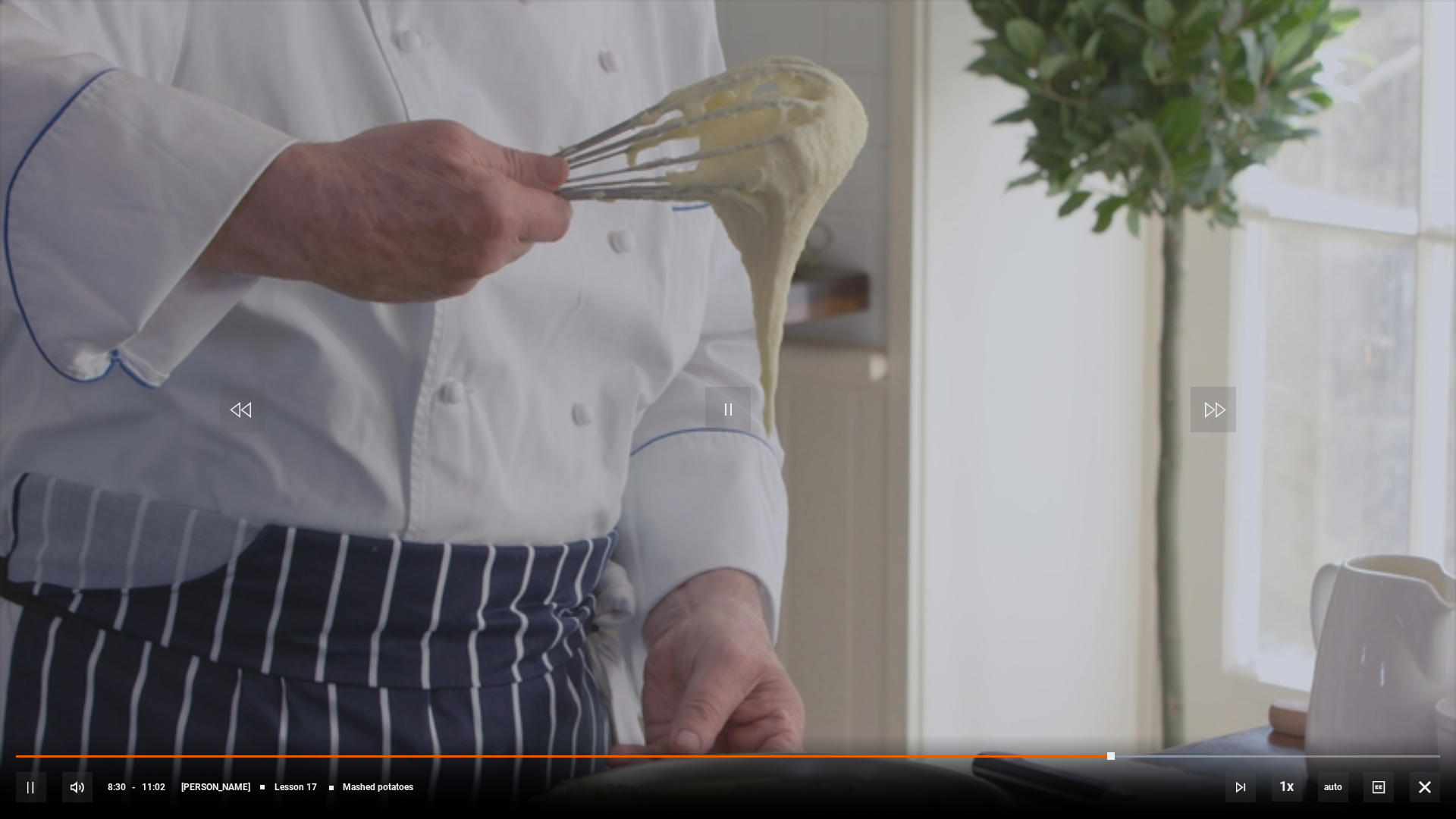
click at [1166, 690] on div "10s Skip Back 10 seconds Pause 10s Skip Forward 10 seconds Loaded : 85.35% 08:3…" at bounding box center [728, 777] width 1456 height 84
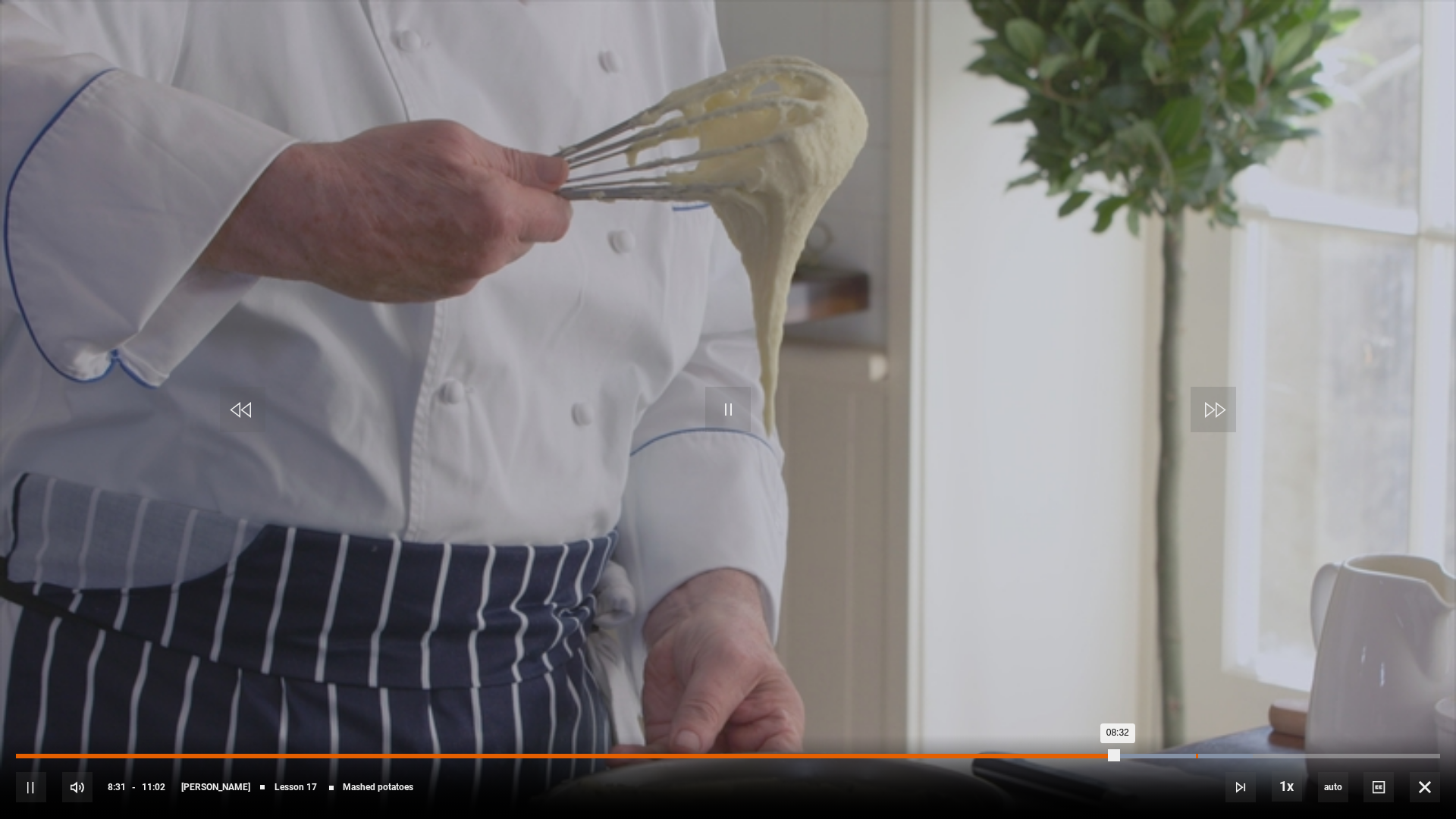
click at [1195, 690] on div "Loaded : 86.86% 09:08 08:32" at bounding box center [728, 756] width 1424 height 4
click at [1237, 690] on div "Loaded : 88.37% 09:27 09:08" at bounding box center [728, 756] width 1424 height 4
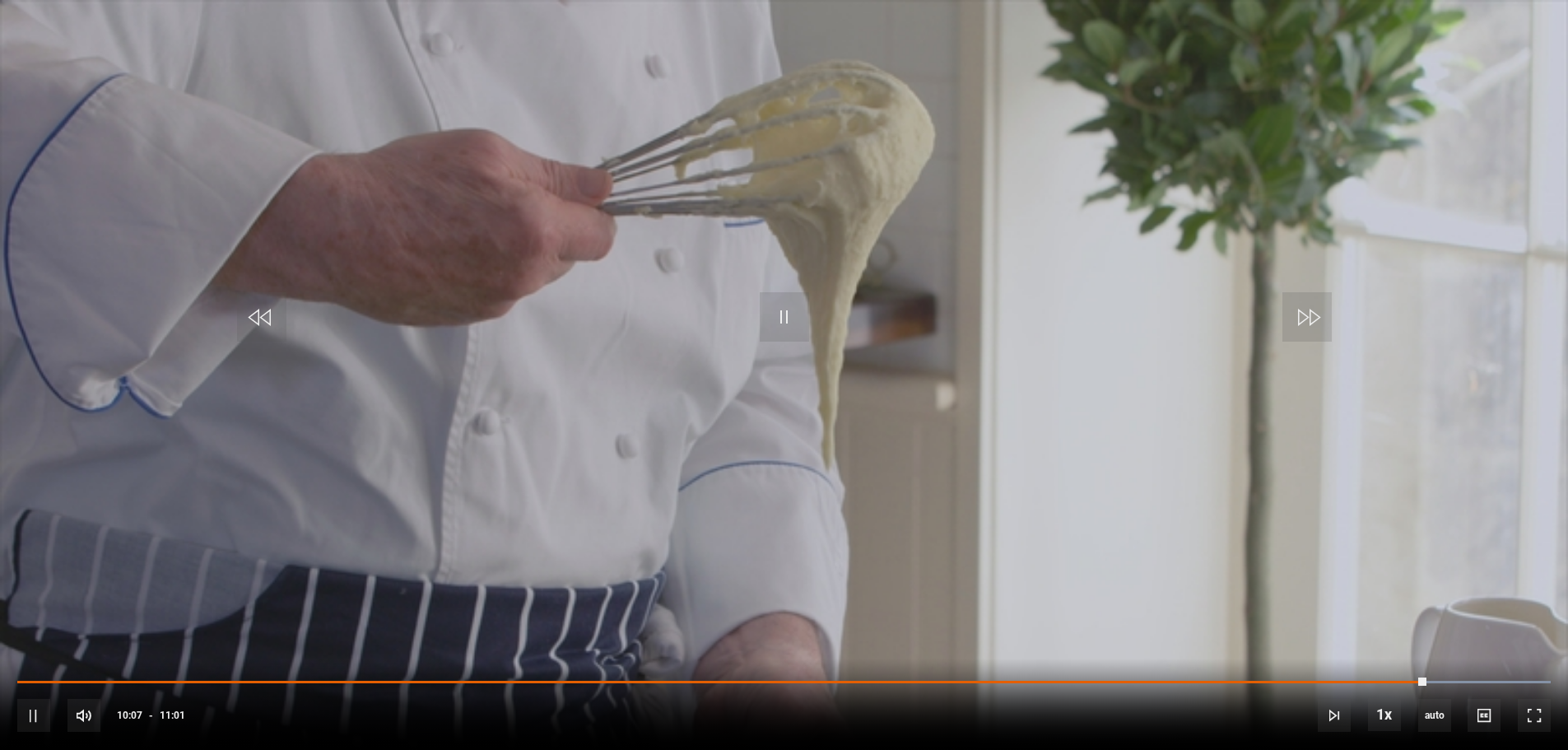
scroll to position [742, 0]
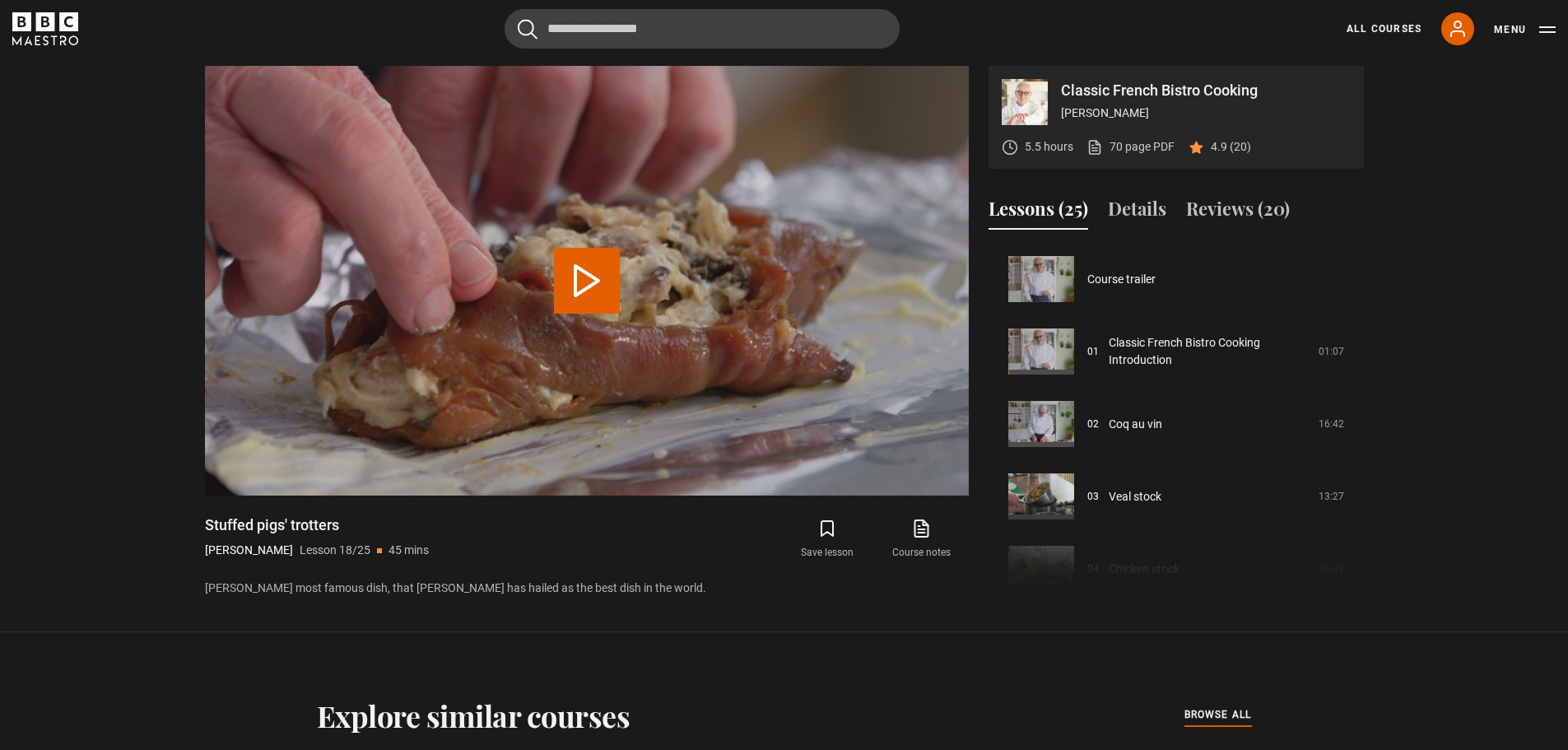
scroll to position [1232, 0]
